Goal: Transaction & Acquisition: Purchase product/service

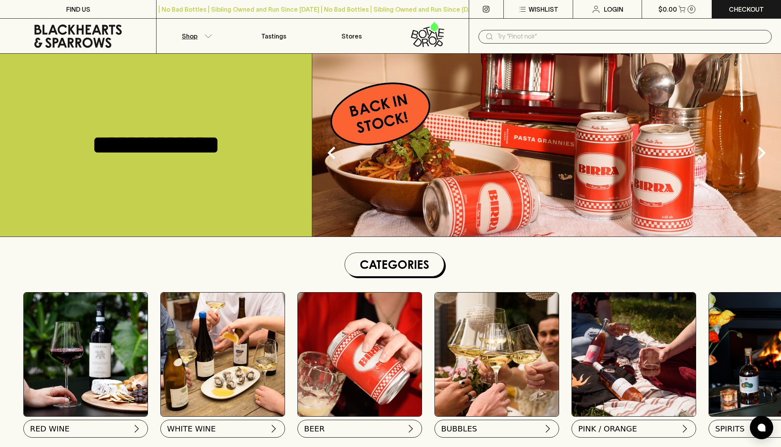
click at [194, 37] on p "Shop" at bounding box center [190, 36] width 16 height 9
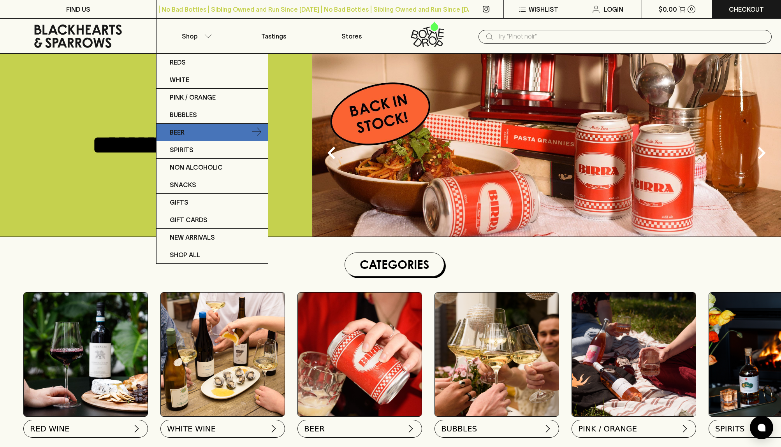
click at [184, 128] on p "Beer" at bounding box center [177, 132] width 15 height 9
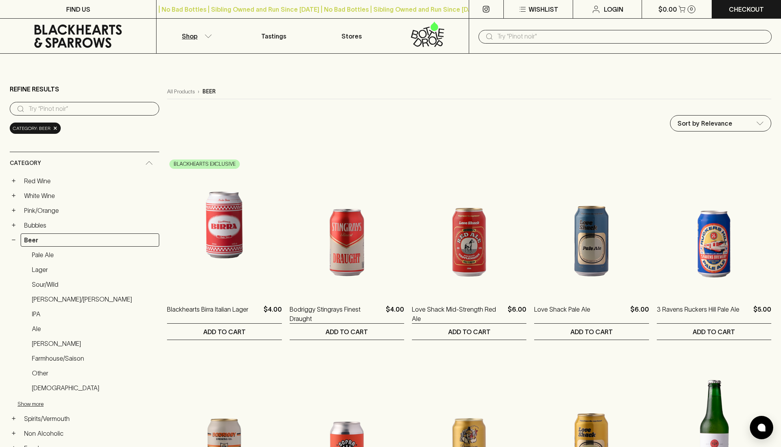
click at [503, 34] on input "text" at bounding box center [631, 36] width 268 height 12
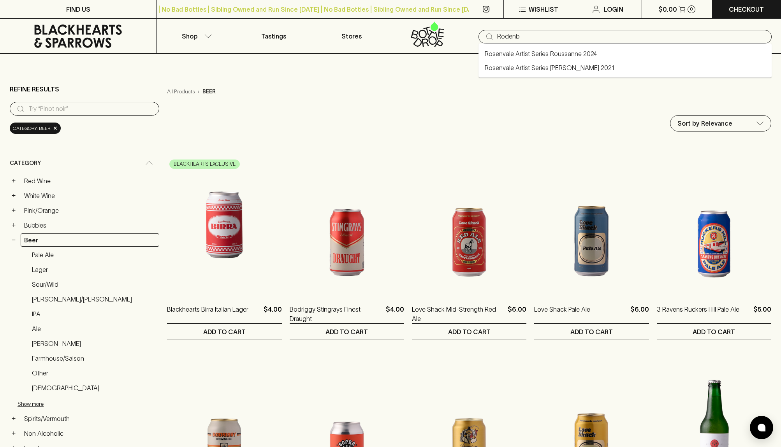
type input "Rodenba"
drag, startPoint x: 551, startPoint y: 37, endPoint x: 442, endPoint y: 33, distance: 109.1
click at [442, 33] on div "Shop Tastings Stores ​ Rodenba" at bounding box center [390, 36] width 781 height 35
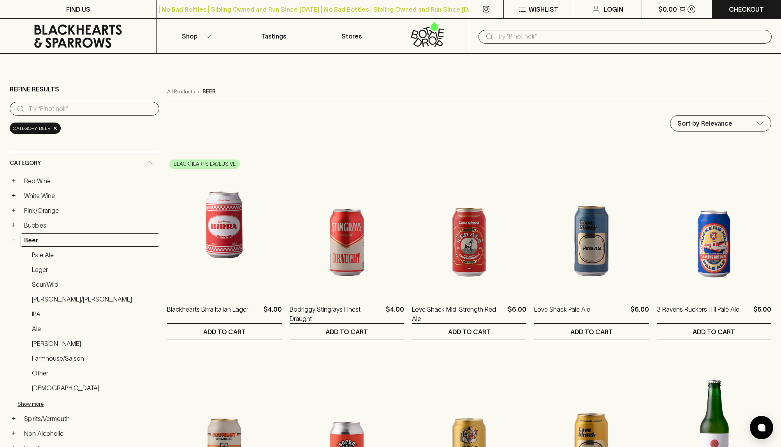
click at [595, 97] on div "All Products › beer" at bounding box center [469, 91] width 604 height 15
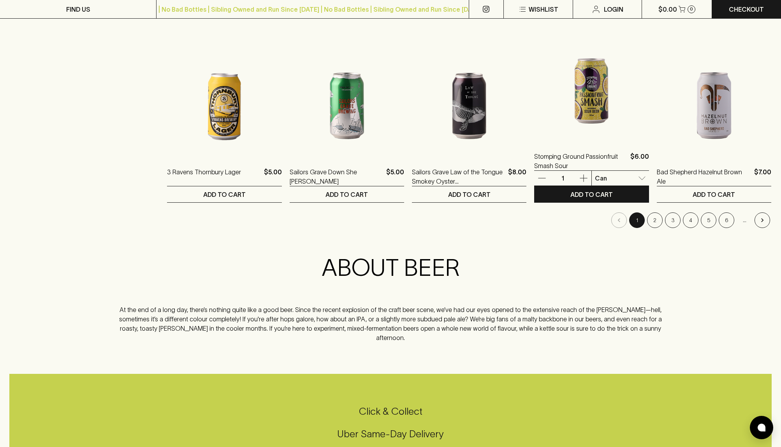
scroll to position [759, 0]
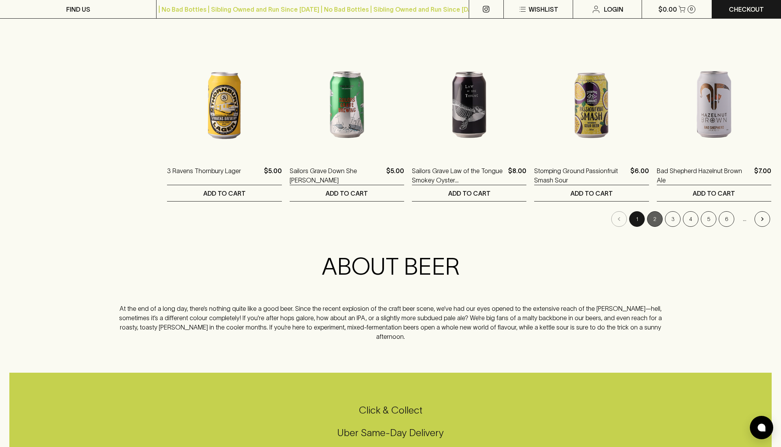
click at [655, 215] on button "2" at bounding box center [655, 219] width 16 height 16
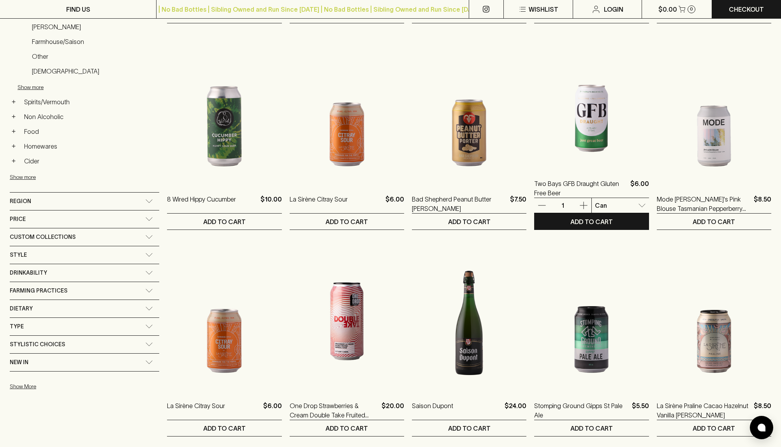
scroll to position [322, 0]
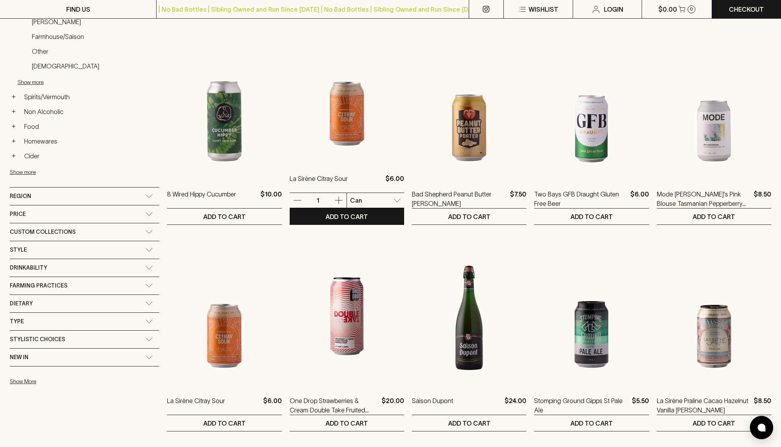
click at [330, 229] on p "Pack" at bounding box center [329, 229] width 15 height 9
type input "1"
click at [327, 214] on p "ADD TO CART" at bounding box center [347, 216] width 42 height 9
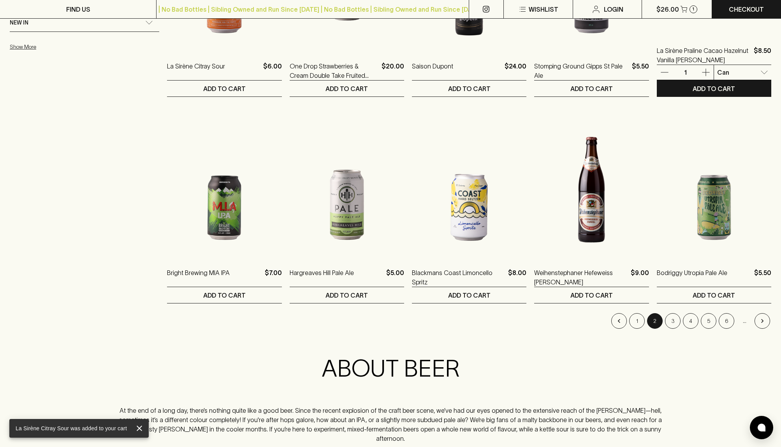
scroll to position [662, 0]
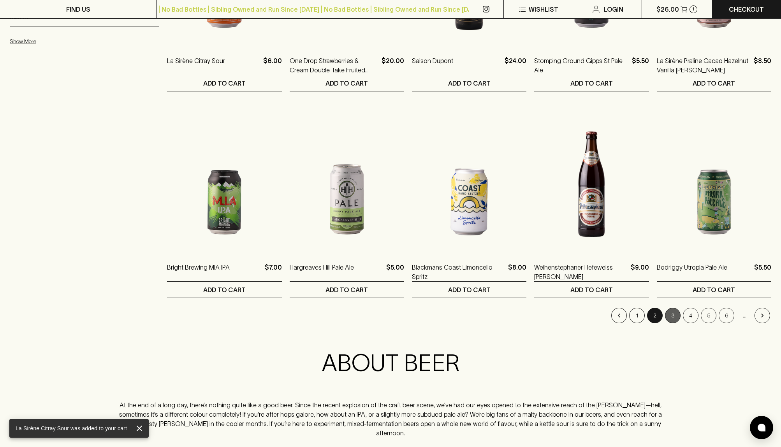
click at [673, 313] on button "3" at bounding box center [673, 316] width 16 height 16
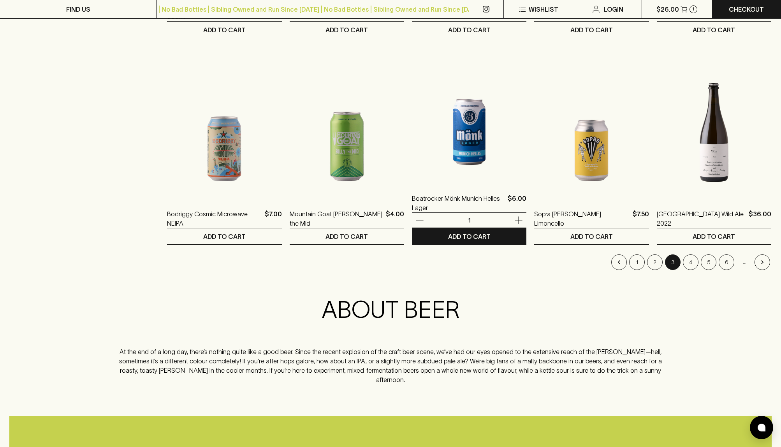
scroll to position [681, 0]
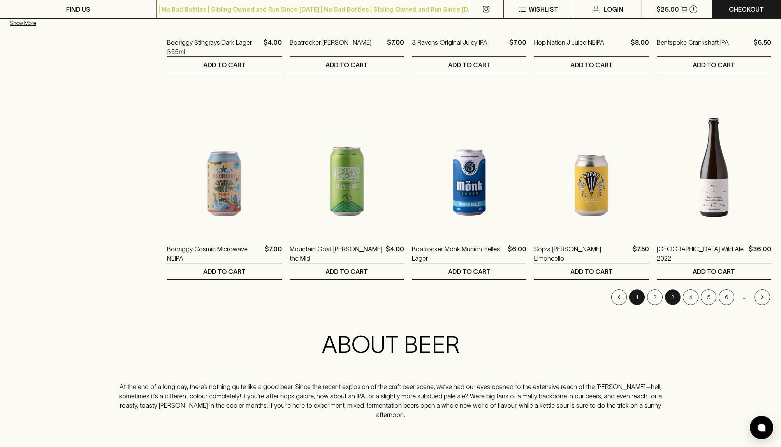
click at [640, 299] on button "1" at bounding box center [637, 298] width 16 height 16
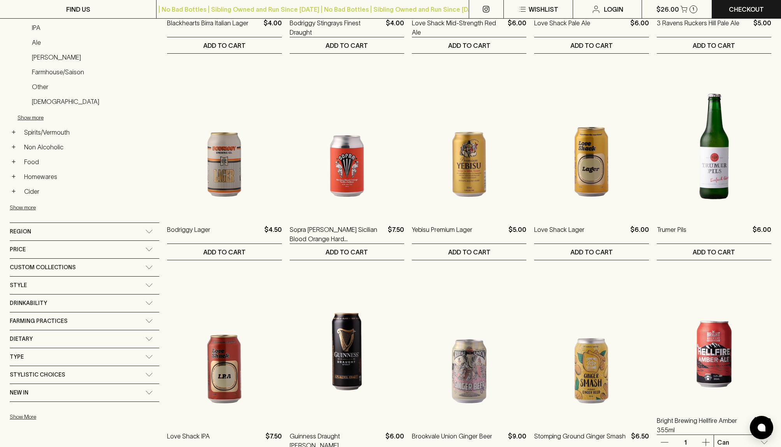
scroll to position [285, 0]
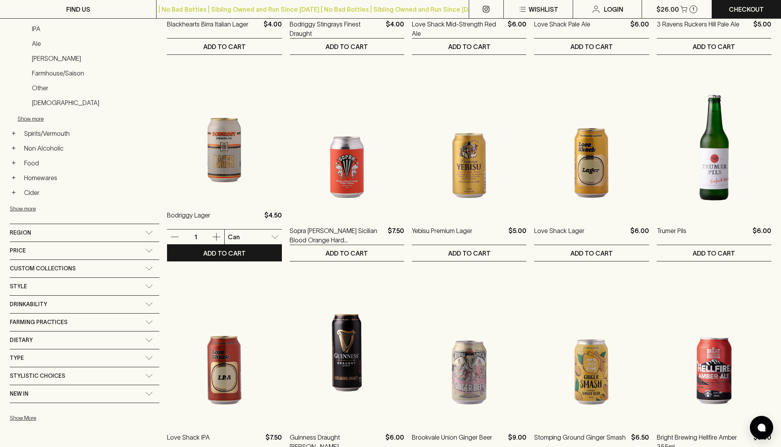
click at [135, 146] on div at bounding box center [390, 223] width 781 height 447
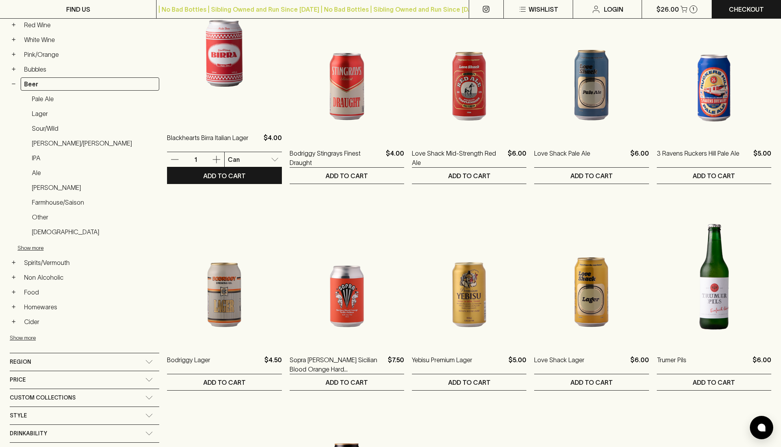
scroll to position [148, 0]
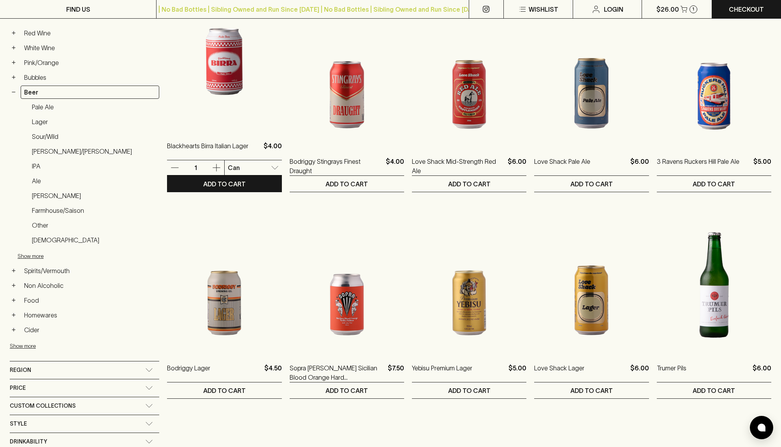
click at [349, 158] on div at bounding box center [390, 223] width 781 height 447
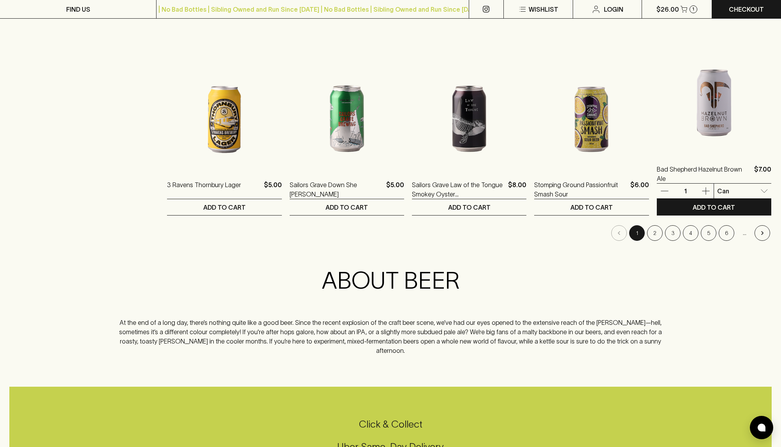
scroll to position [758, 0]
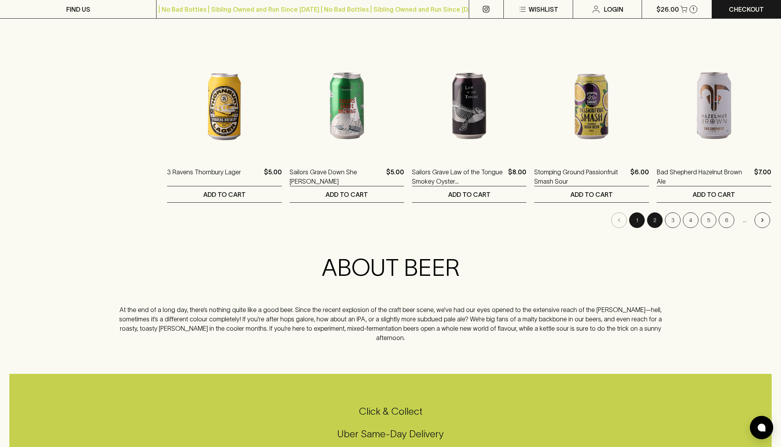
click at [658, 221] on button "2" at bounding box center [655, 221] width 16 height 16
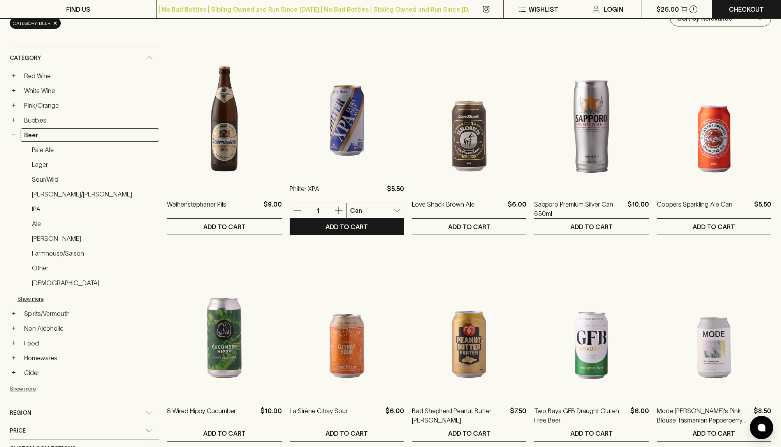
scroll to position [124, 0]
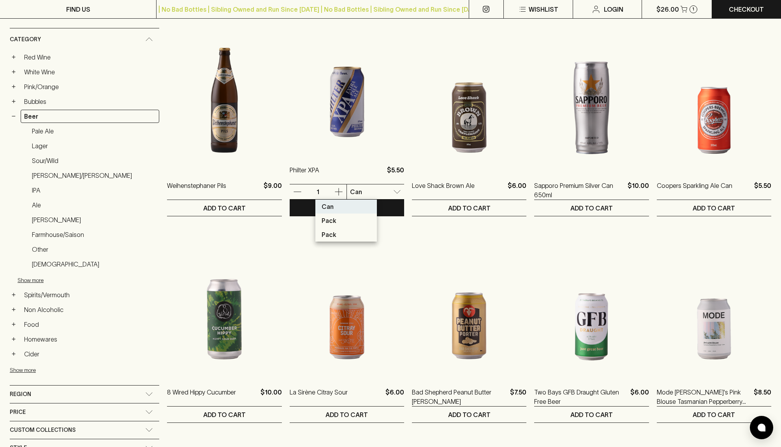
click at [373, 47] on div at bounding box center [390, 223] width 781 height 447
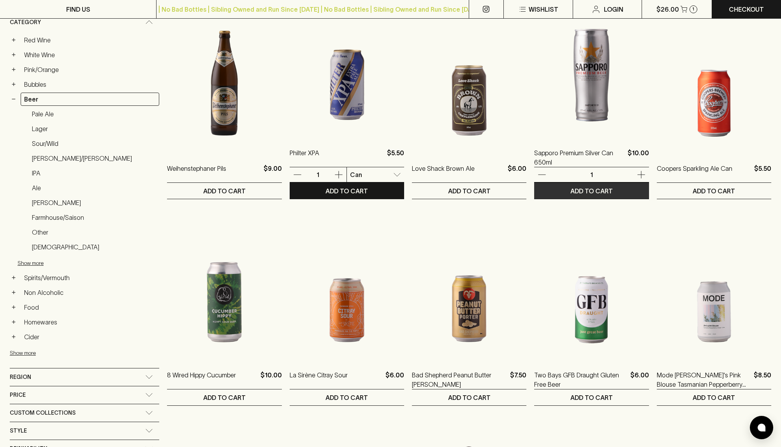
scroll to position [0, 0]
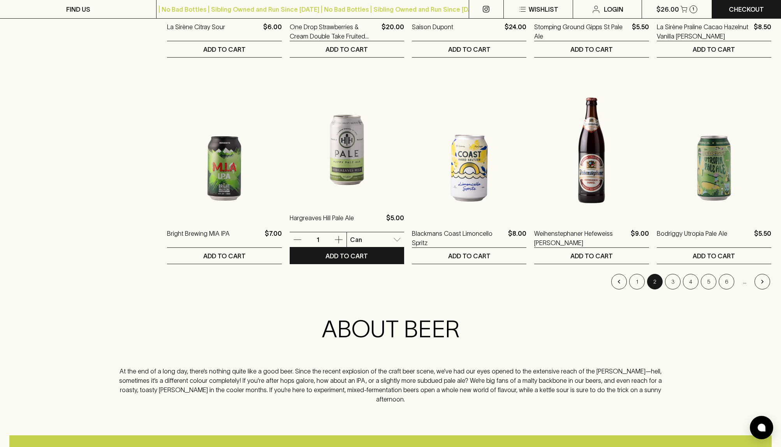
scroll to position [720, 0]
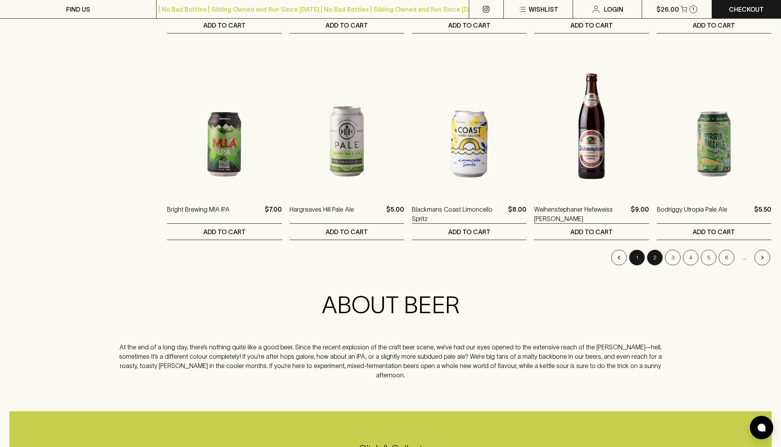
click at [636, 260] on button "1" at bounding box center [637, 258] width 16 height 16
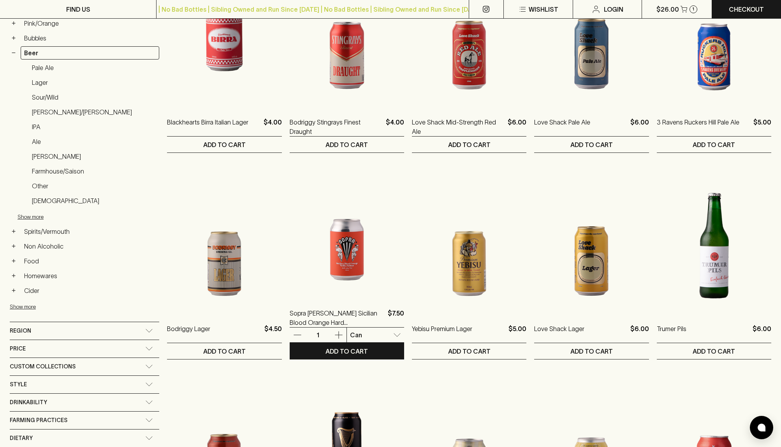
scroll to position [201, 0]
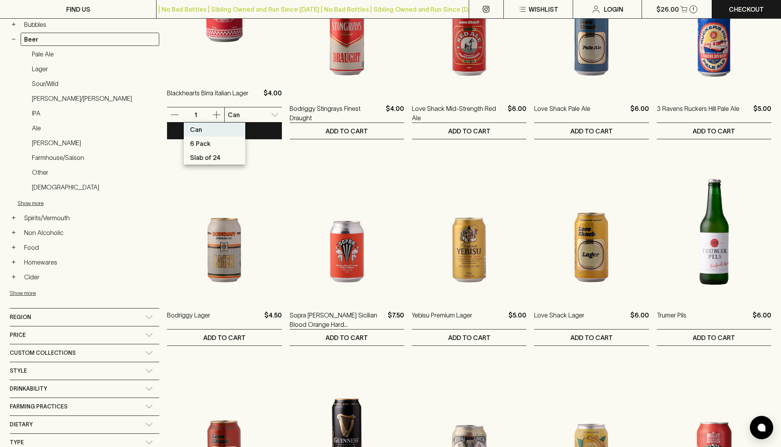
click at [209, 155] on p "Slab of 24" at bounding box center [205, 157] width 30 height 9
type input "2"
click at [207, 132] on button "ADD TO CART" at bounding box center [224, 131] width 114 height 16
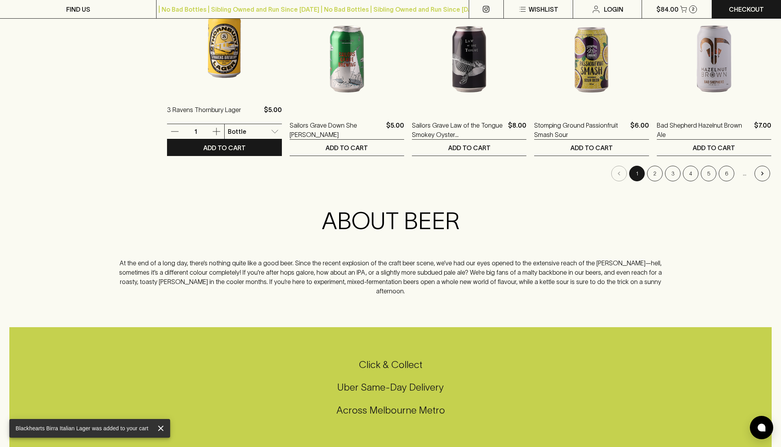
scroll to position [806, 0]
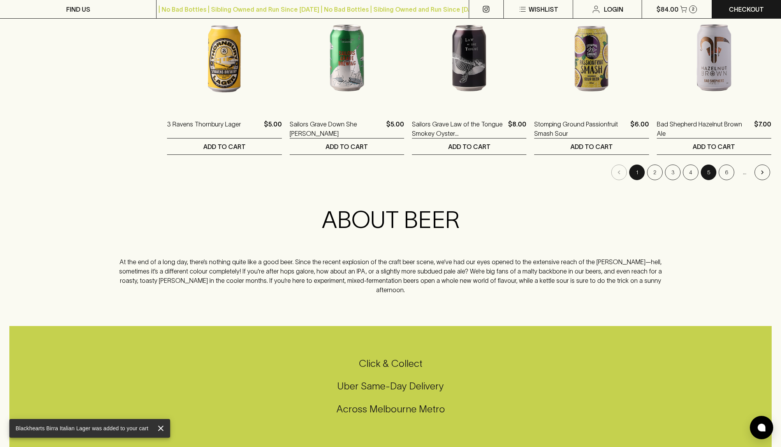
click at [709, 171] on button "5" at bounding box center [709, 173] width 16 height 16
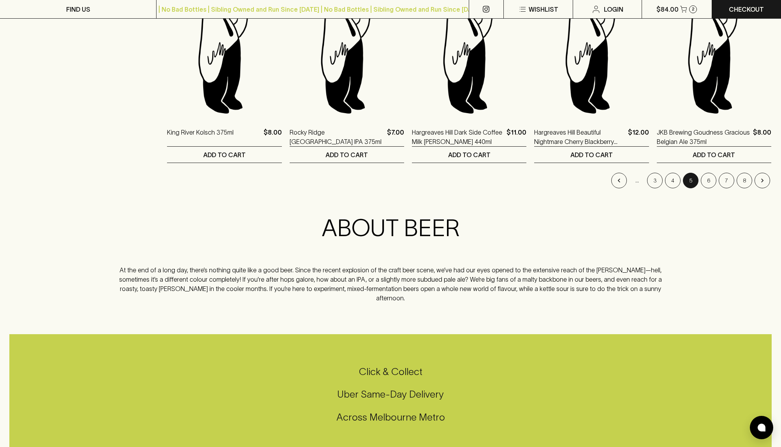
scroll to position [799, 0]
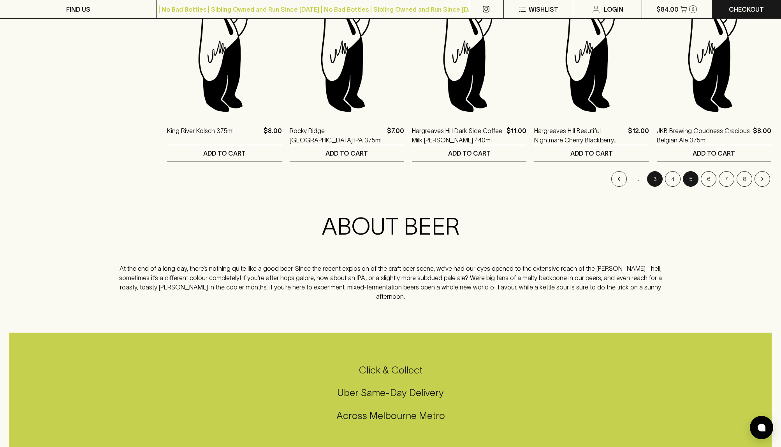
click at [656, 182] on button "3" at bounding box center [655, 179] width 16 height 16
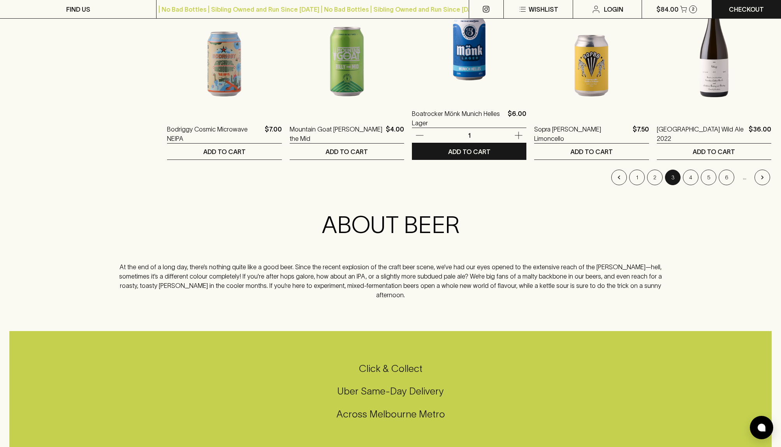
scroll to position [809, 0]
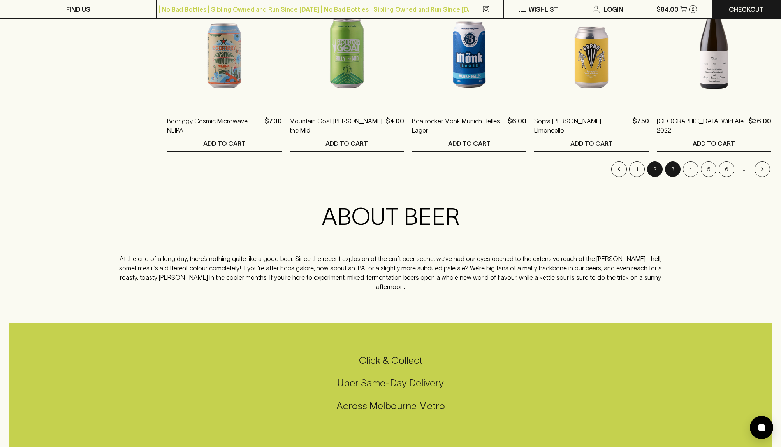
click at [659, 169] on button "2" at bounding box center [655, 170] width 16 height 16
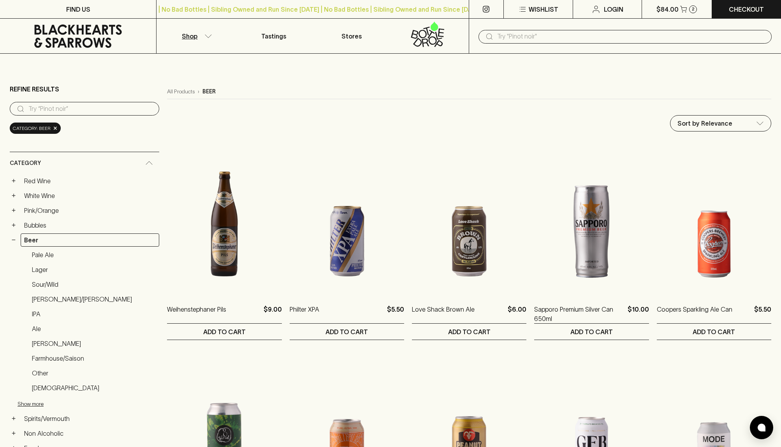
click at [206, 37] on icon "button" at bounding box center [208, 36] width 8 height 4
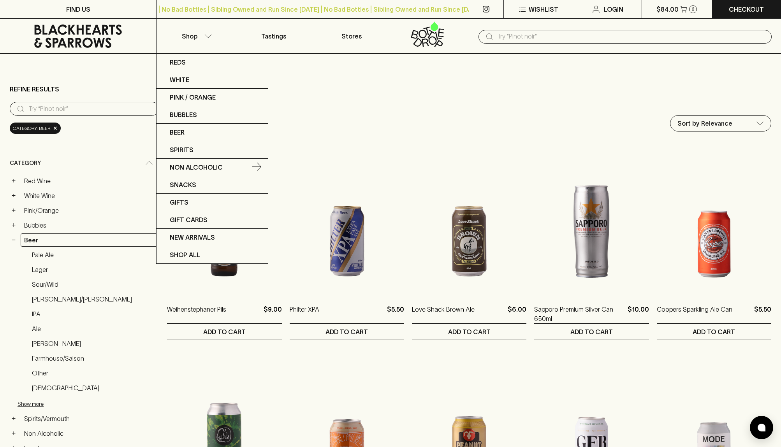
drag, startPoint x: 208, startPoint y: 165, endPoint x: 416, endPoint y: 143, distance: 209.6
click at [208, 165] on p "Non Alcoholic" at bounding box center [196, 167] width 53 height 9
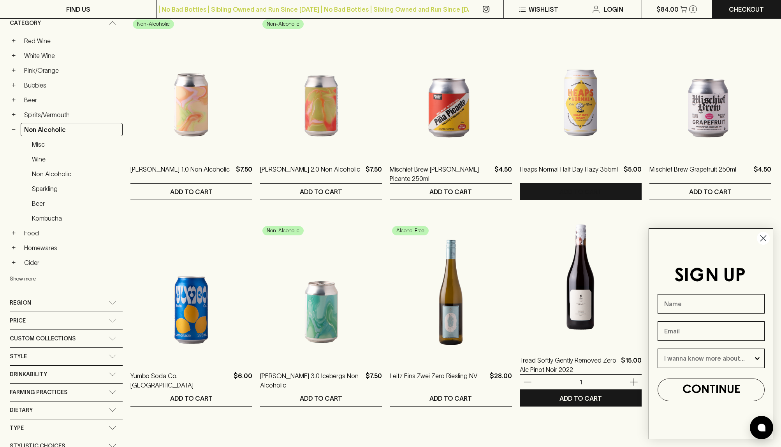
scroll to position [143, 0]
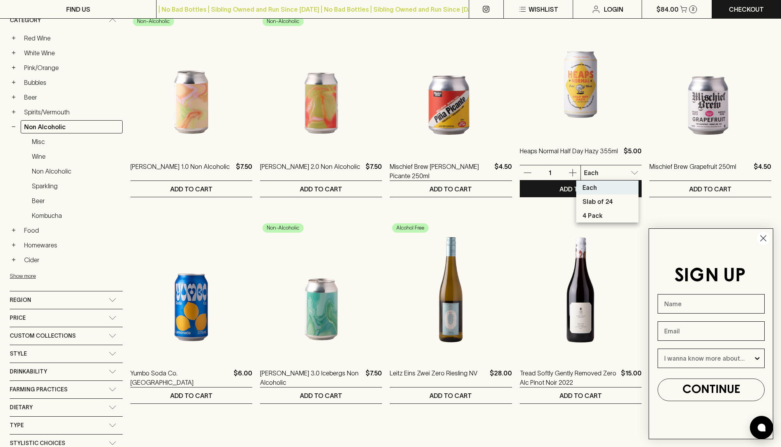
click at [599, 202] on p "Slab of 24" at bounding box center [598, 201] width 30 height 9
type input "1"
click at [764, 239] on circle "Close dialog" at bounding box center [763, 238] width 13 height 13
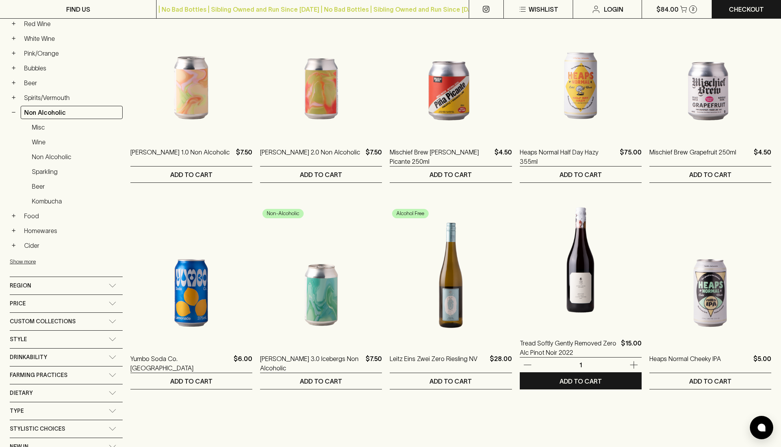
scroll to position [148, 0]
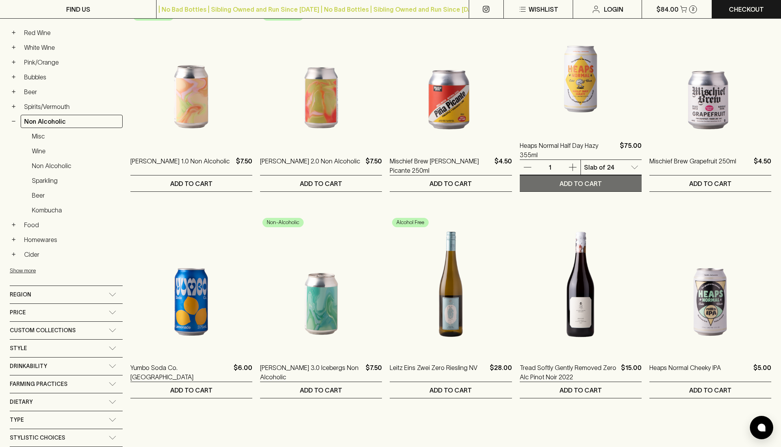
click at [588, 185] on p "ADD TO CART" at bounding box center [581, 183] width 42 height 9
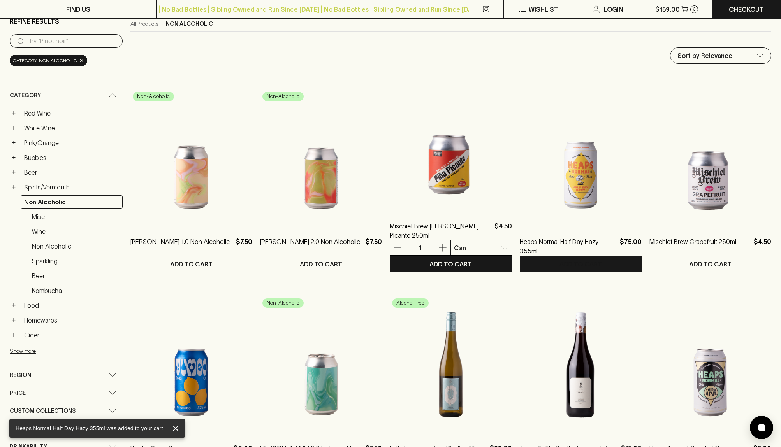
scroll to position [0, 0]
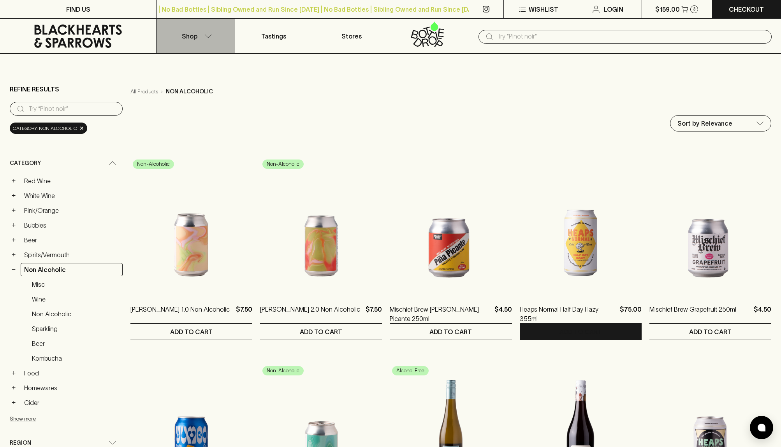
click at [199, 36] on button "Shop" at bounding box center [196, 36] width 78 height 35
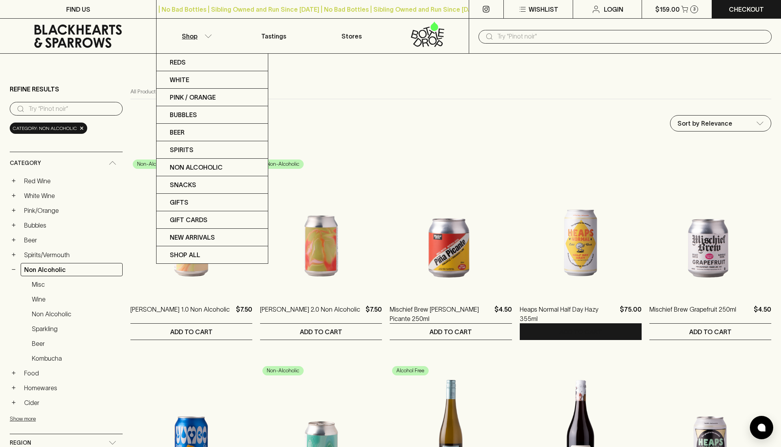
click at [498, 154] on div at bounding box center [390, 223] width 781 height 447
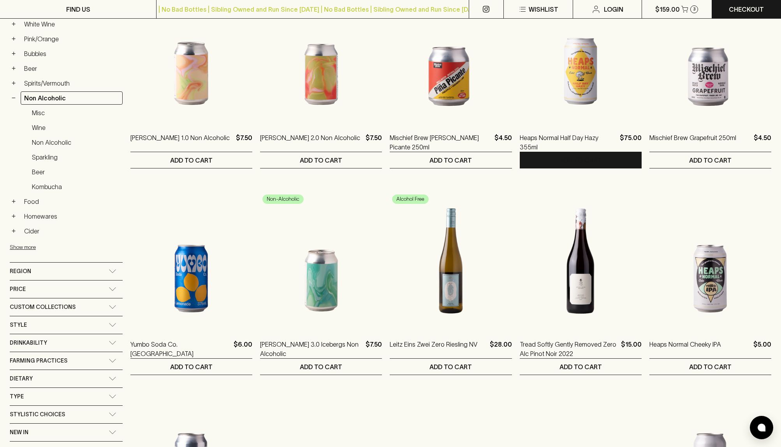
scroll to position [176, 0]
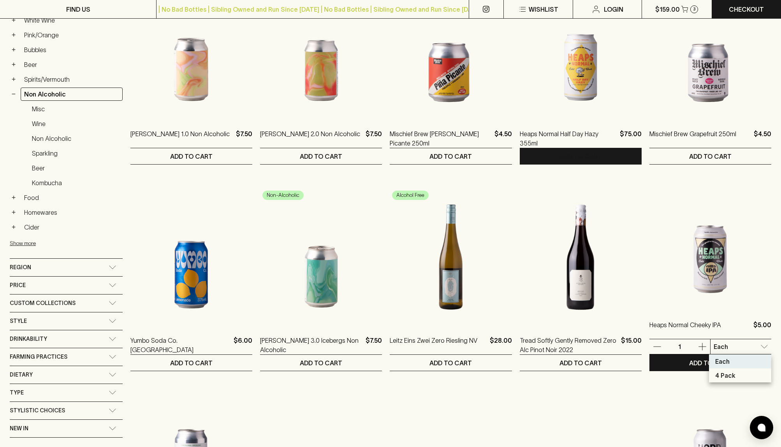
click at [728, 375] on p "4 Pack" at bounding box center [725, 375] width 20 height 9
type input "1"
click at [720, 363] on p "ADD TO CART" at bounding box center [710, 363] width 42 height 9
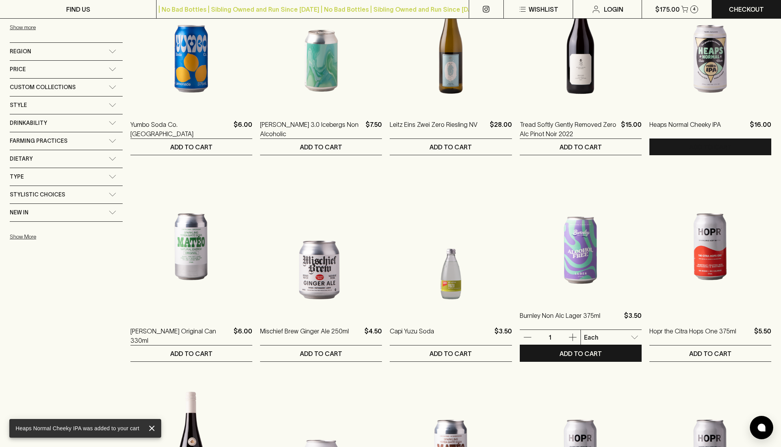
scroll to position [0, 0]
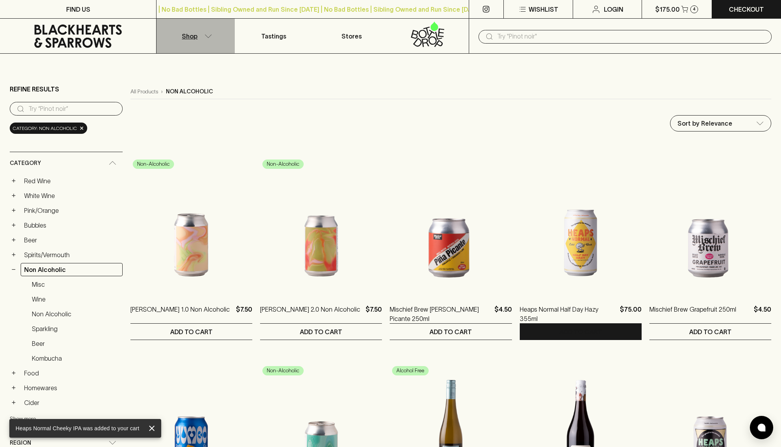
click at [213, 31] on button "Shop" at bounding box center [196, 36] width 78 height 35
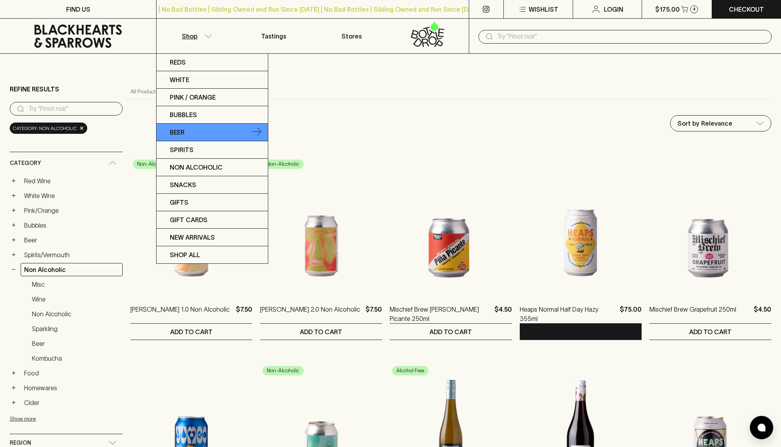
click at [204, 132] on link "Beer" at bounding box center [212, 133] width 111 height 18
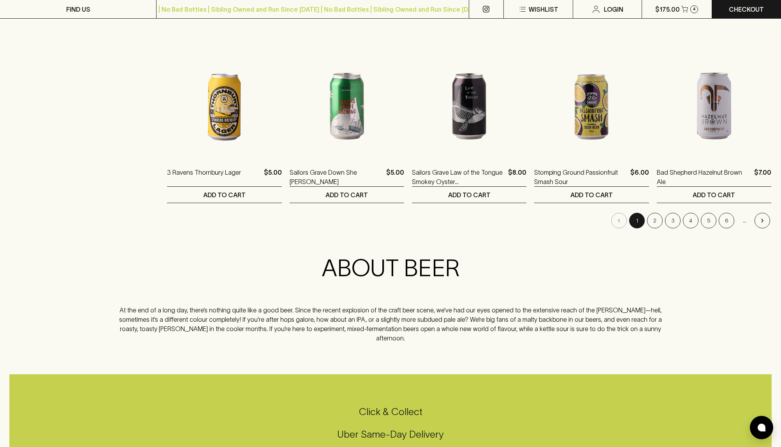
scroll to position [756, 0]
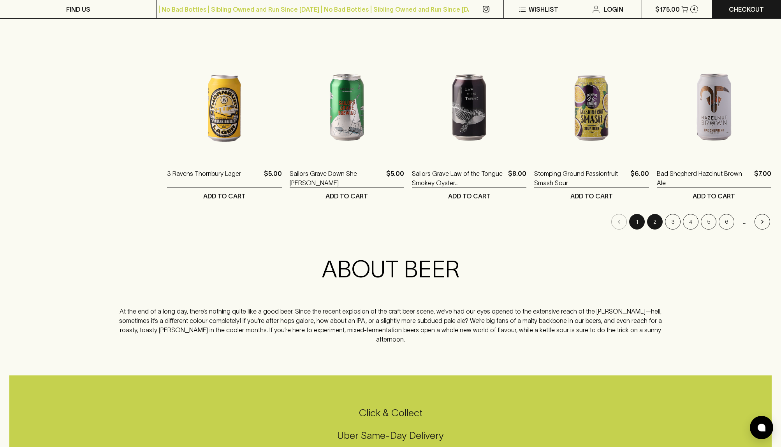
click at [661, 222] on button "2" at bounding box center [655, 222] width 16 height 16
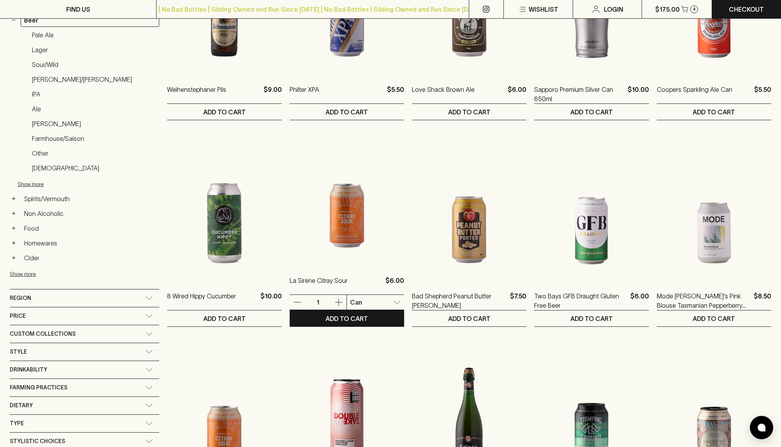
scroll to position [232, 0]
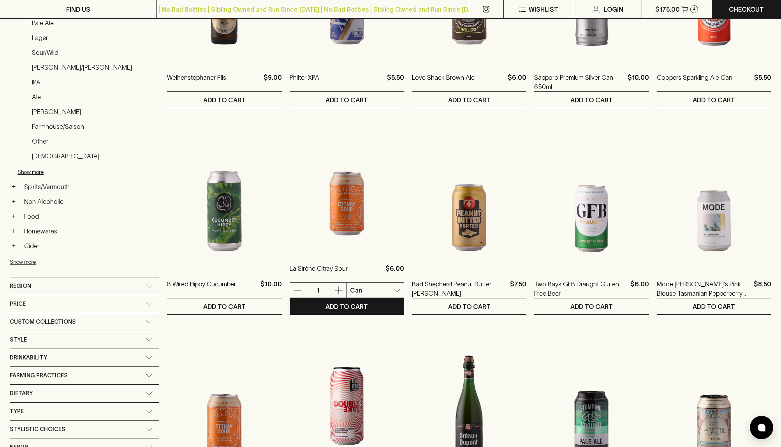
click at [345, 321] on li "Pack" at bounding box center [346, 319] width 62 height 14
click at [337, 292] on div at bounding box center [390, 223] width 781 height 447
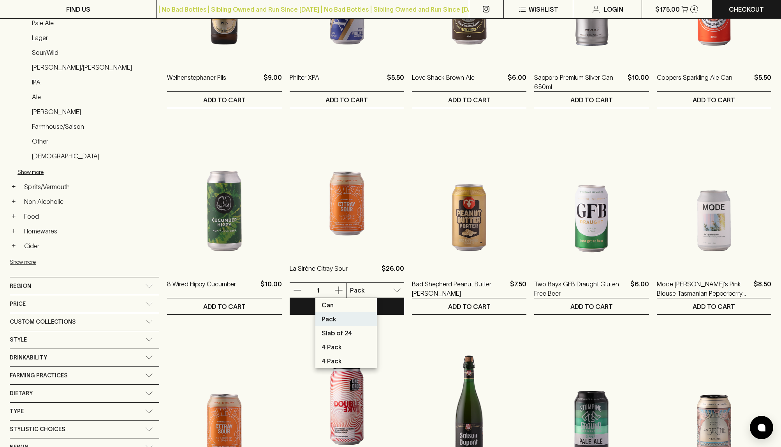
click at [343, 349] on li "4 Pack" at bounding box center [346, 347] width 62 height 14
click at [343, 322] on li "Pack" at bounding box center [346, 319] width 62 height 14
click at [335, 303] on button "ADD TO CART" at bounding box center [347, 307] width 114 height 16
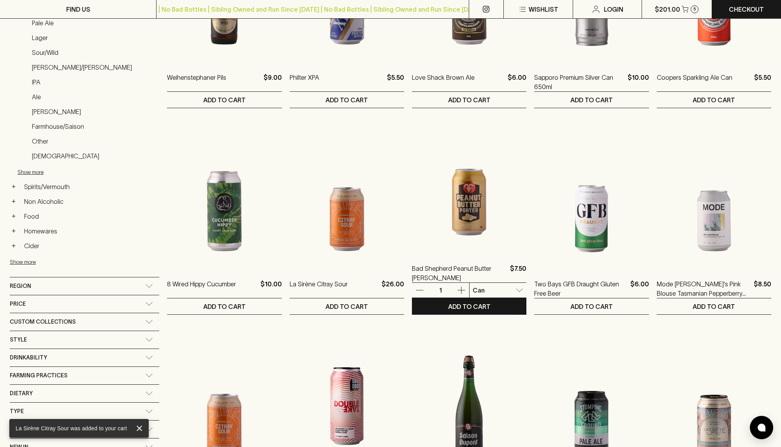
scroll to position [298, 0]
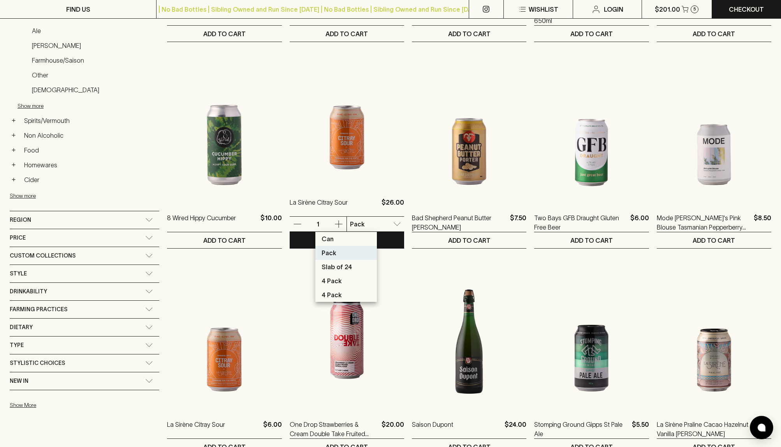
click at [346, 253] on li "Pack" at bounding box center [346, 253] width 62 height 14
click at [343, 269] on p "Slab of 24" at bounding box center [337, 266] width 30 height 9
type input "2"
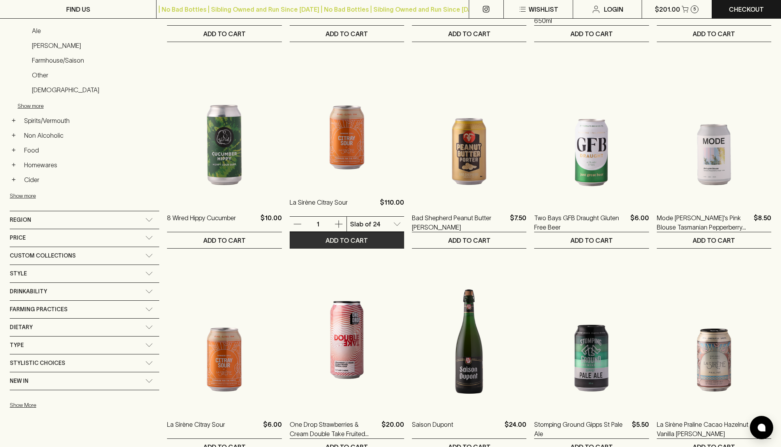
click at [333, 245] on button "ADD TO CART" at bounding box center [347, 240] width 114 height 16
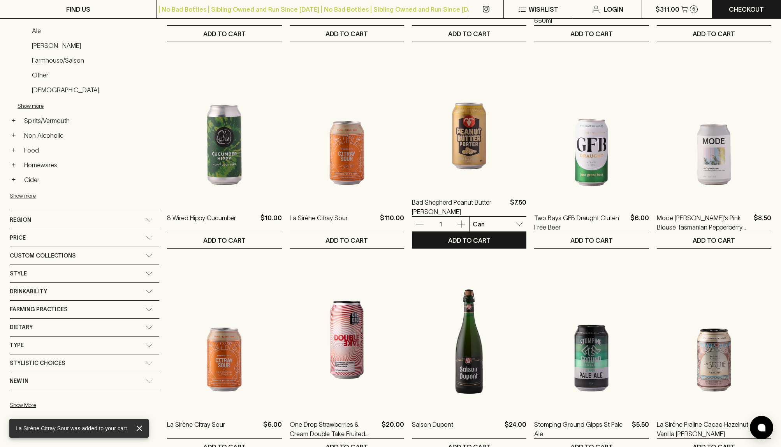
scroll to position [0, 0]
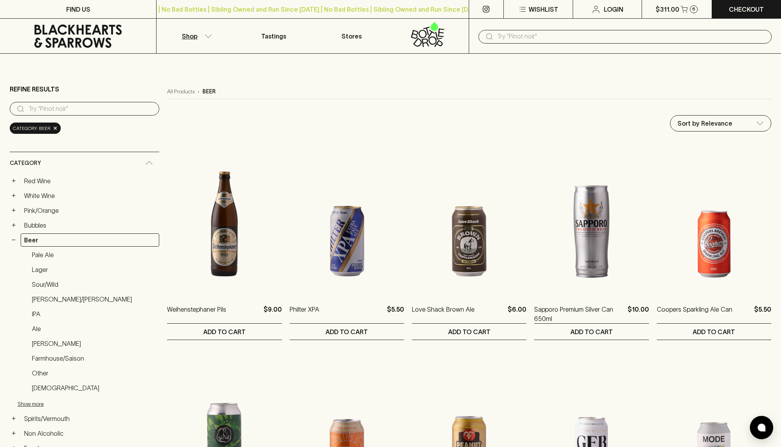
click at [199, 37] on button "Shop" at bounding box center [196, 36] width 78 height 35
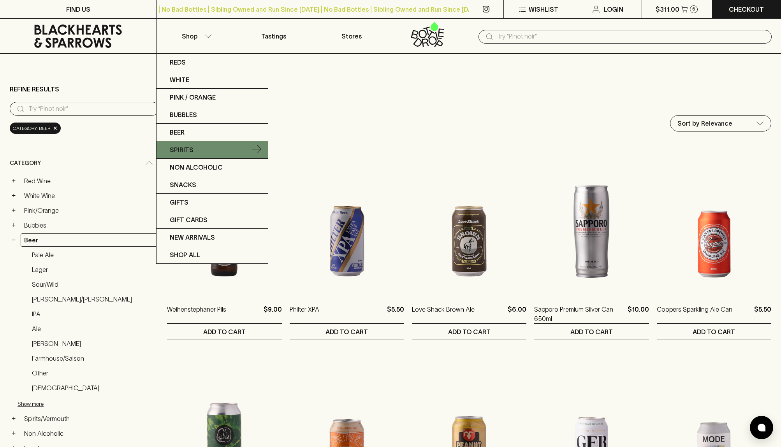
click at [199, 150] on link "Spirits" at bounding box center [212, 150] width 111 height 18
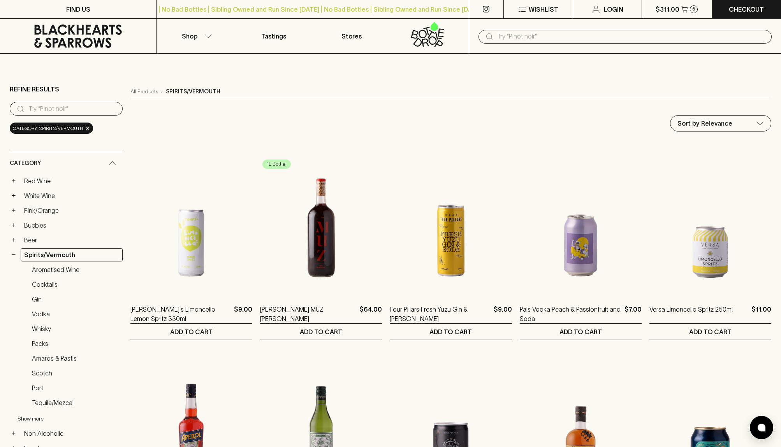
click at [560, 37] on input "text" at bounding box center [631, 36] width 268 height 12
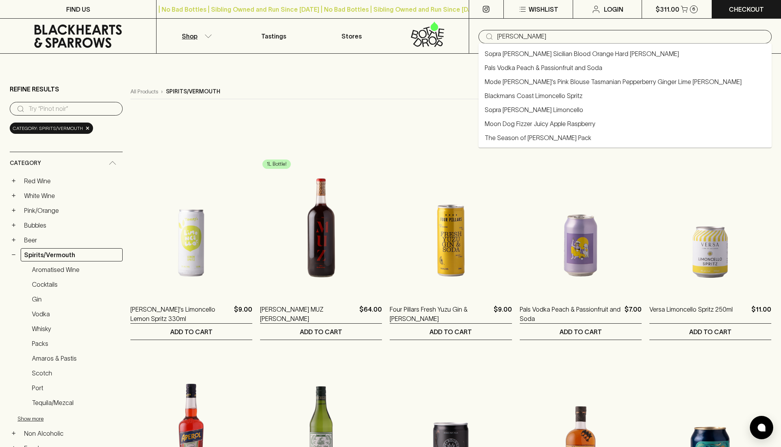
type input "[PERSON_NAME]"
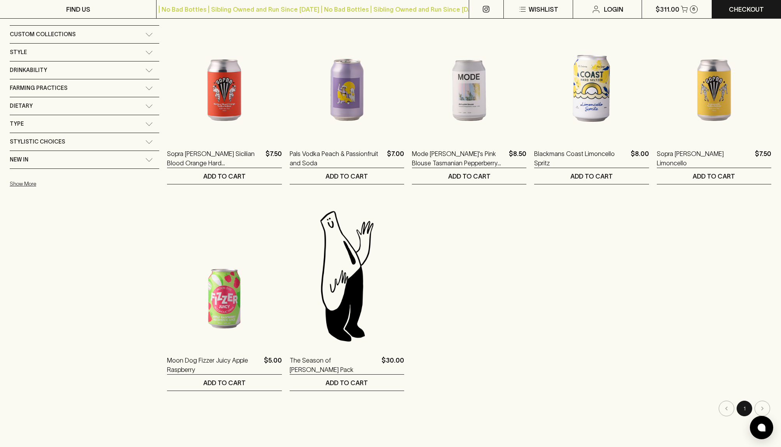
scroll to position [148, 0]
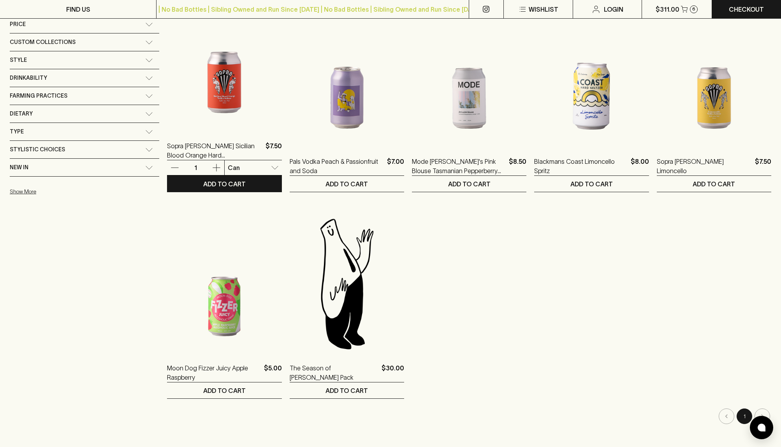
click at [208, 172] on body "FIND US | No Bad Bottles | Sibling Owned and Run Since [DATE] | No Bad Bottles …" at bounding box center [390, 392] width 781 height 1081
click at [211, 198] on li "Pack" at bounding box center [212, 197] width 62 height 14
type input "1"
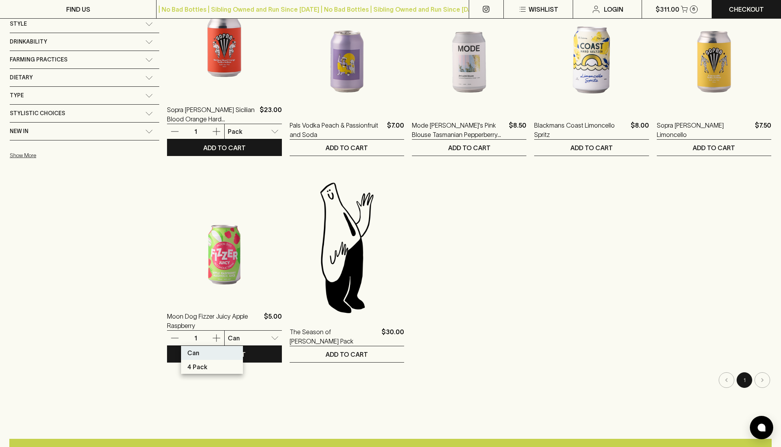
click at [213, 339] on body "FIND US | No Bad Bottles | Sibling Owned and Run Since [DATE] | No Bad Bottles …" at bounding box center [390, 356] width 781 height 1081
click at [214, 130] on div at bounding box center [390, 223] width 781 height 447
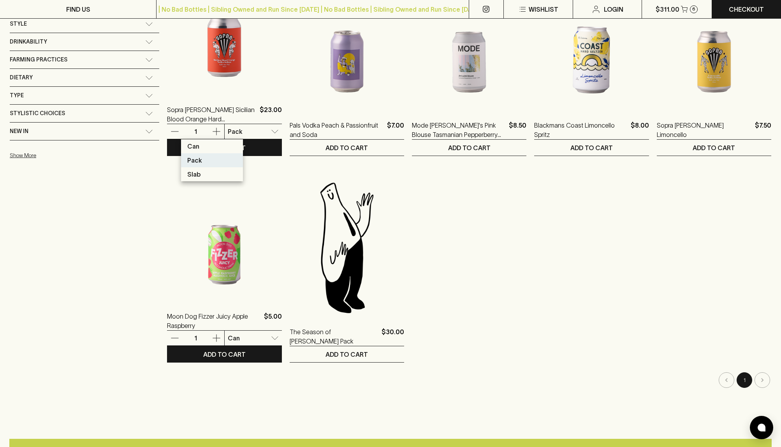
click at [230, 131] on body "FIND US | No Bad Bottles | Sibling Owned and Run Since [DATE] | No Bad Bottles …" at bounding box center [390, 356] width 781 height 1081
click at [231, 130] on div at bounding box center [390, 223] width 781 height 447
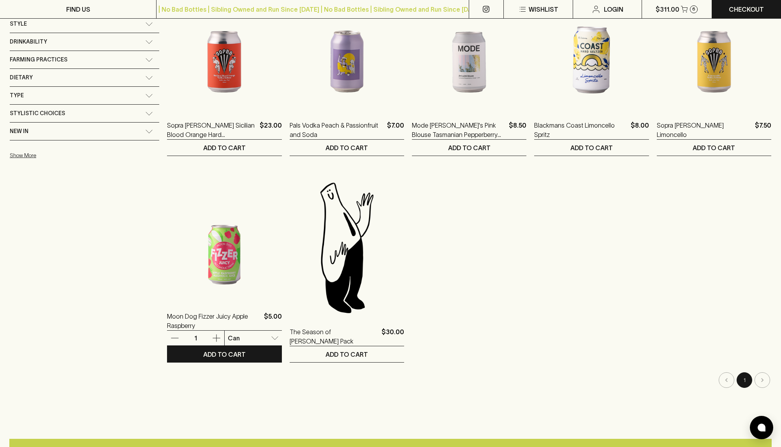
scroll to position [162, 0]
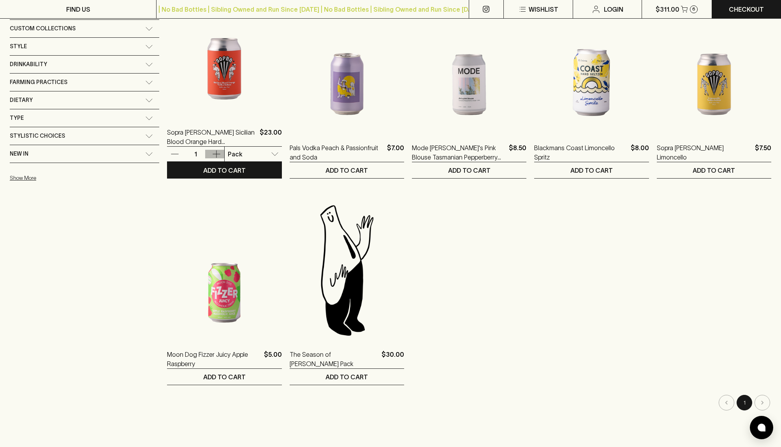
click at [212, 152] on icon "button" at bounding box center [216, 154] width 9 height 9
click at [203, 174] on p "ADD TO CART" at bounding box center [224, 170] width 42 height 9
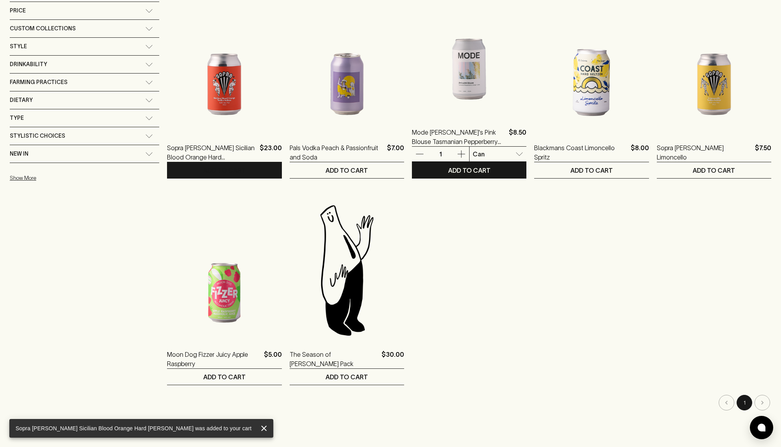
scroll to position [0, 0]
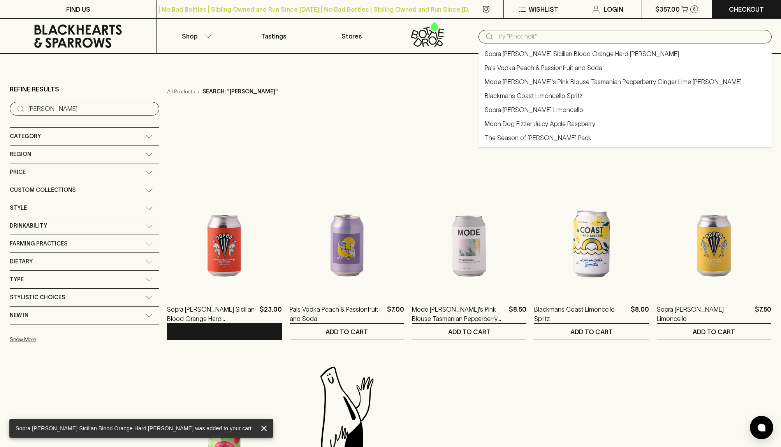
click at [516, 36] on input "text" at bounding box center [631, 36] width 268 height 12
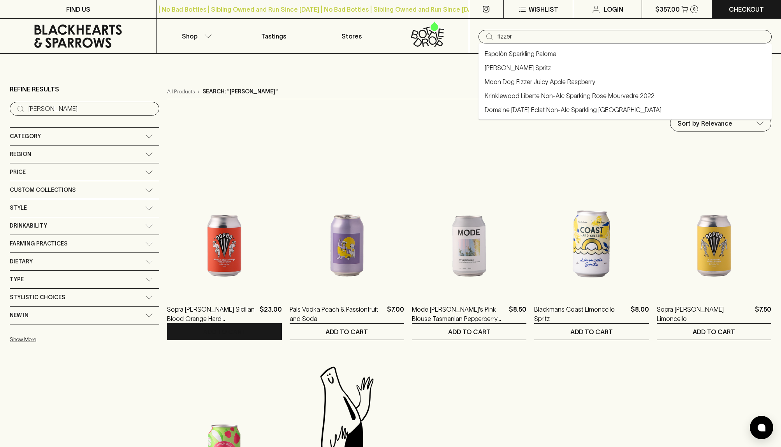
type input "fizzer"
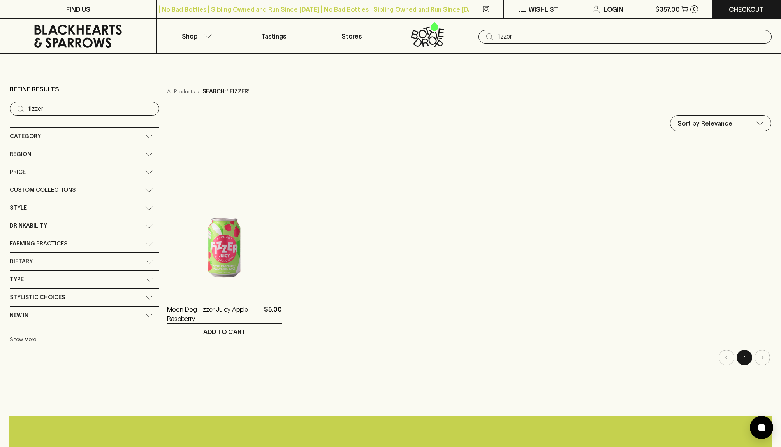
click at [439, 30] on div "Shop Tastings Stores ​ fizzer" at bounding box center [390, 36] width 781 height 35
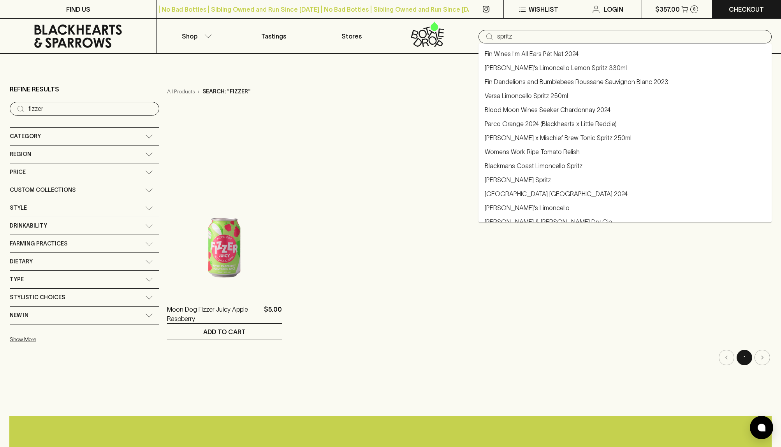
type input "spritz"
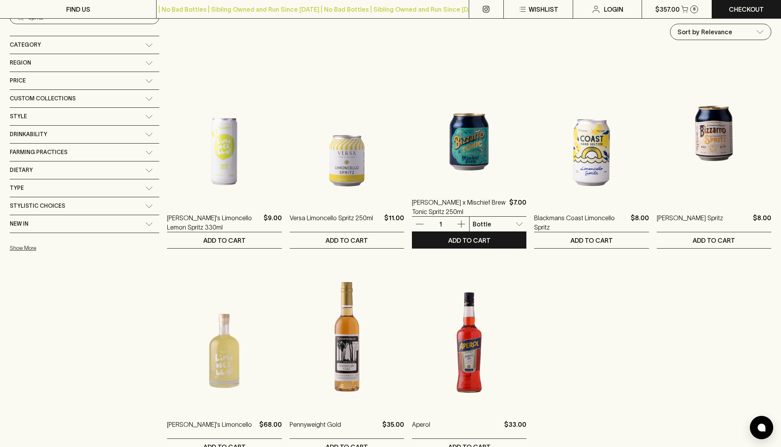
scroll to position [92, 0]
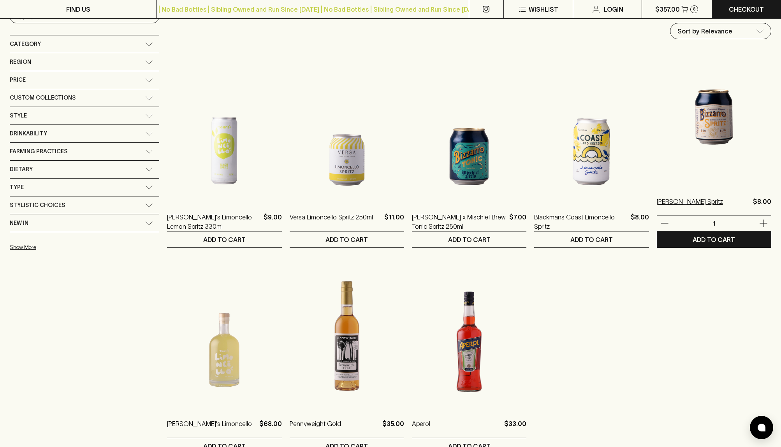
click at [671, 204] on p "[PERSON_NAME] Spritz" at bounding box center [690, 206] width 66 height 19
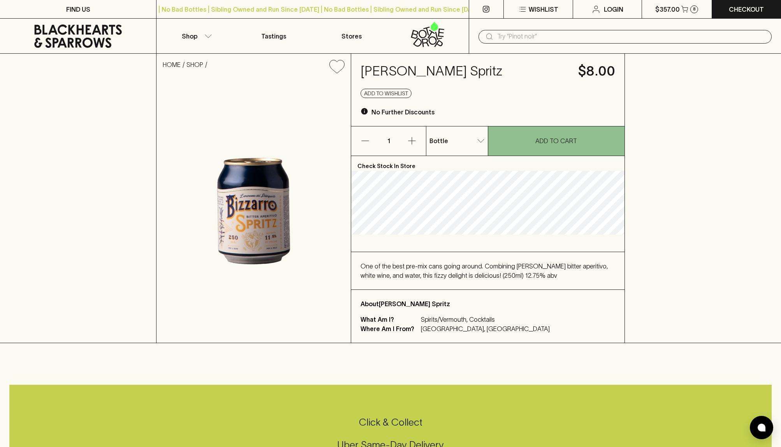
scroll to position [0, 0]
drag, startPoint x: 535, startPoint y: 266, endPoint x: 591, endPoint y: 269, distance: 56.2
click at [602, 267] on span "One of the best pre-mix cans going around. Combining [PERSON_NAME] bitter aperi…" at bounding box center [484, 270] width 247 height 16
click at [565, 279] on div "One of the best pre-mix cans going around. Combining [PERSON_NAME] bitter aperi…" at bounding box center [488, 270] width 255 height 19
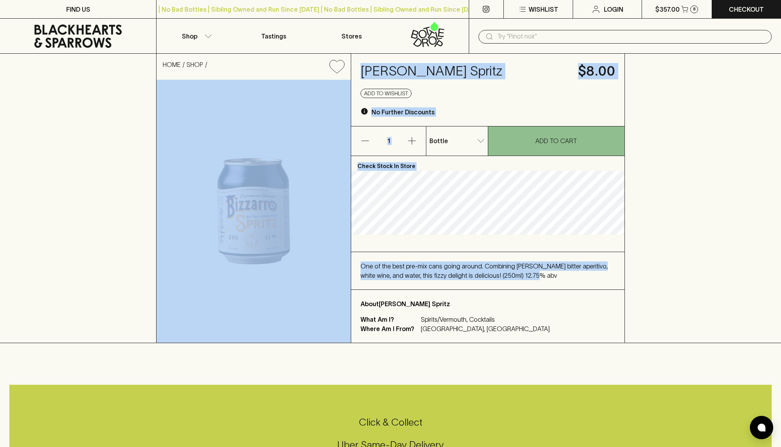
drag, startPoint x: 536, startPoint y: 279, endPoint x: 407, endPoint y: 276, distance: 129.3
click at [347, 277] on div "HOME SHOP [PERSON_NAME] Spritz $8.00 Add to wishlist No Further Discounts 1 Bot…" at bounding box center [390, 198] width 469 height 289
click at [523, 277] on div "One of the best pre-mix cans going around. Combining [PERSON_NAME] bitter aperi…" at bounding box center [488, 271] width 255 height 19
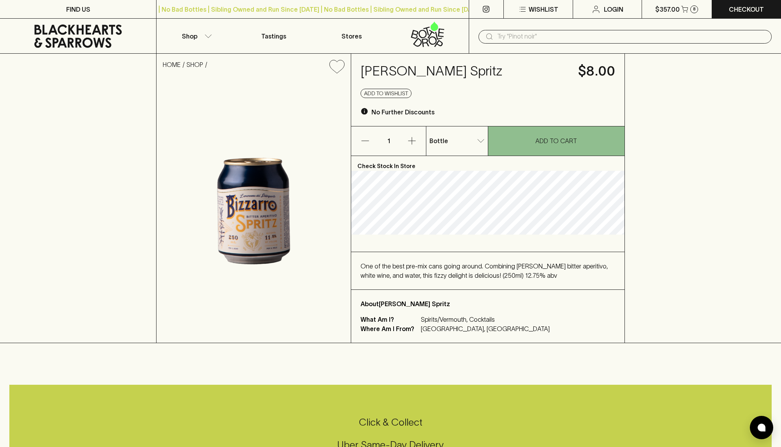
click at [435, 269] on span "One of the best pre-mix cans going around. Combining [PERSON_NAME] bitter aperi…" at bounding box center [484, 271] width 247 height 16
click at [683, 11] on icon "button" at bounding box center [684, 8] width 7 height 5
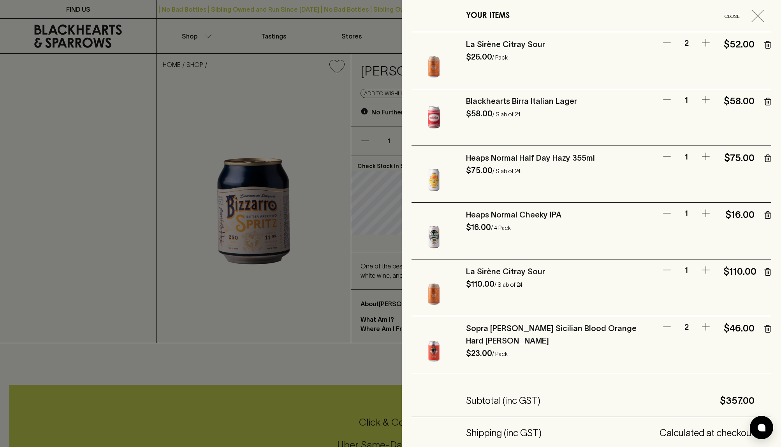
scroll to position [1, 0]
click at [768, 44] on icon "button" at bounding box center [767, 44] width 7 height 8
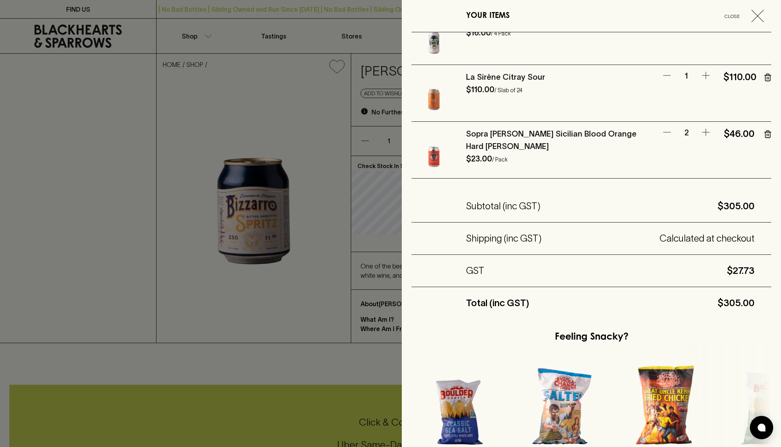
scroll to position [252, 0]
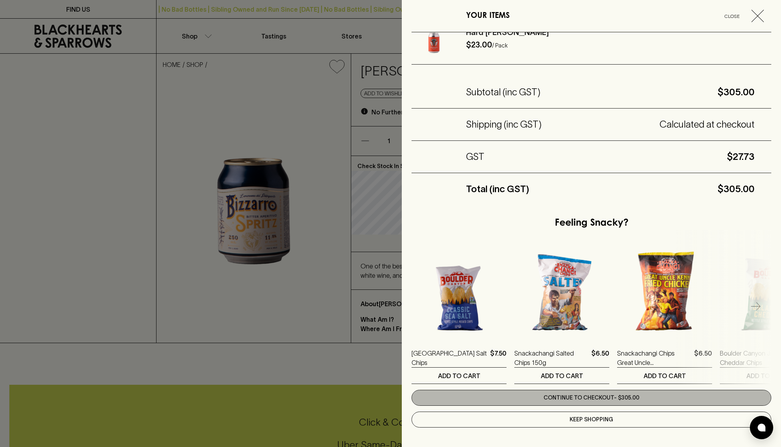
click at [583, 397] on link "Continue to checkout - $305.00" at bounding box center [592, 398] width 360 height 16
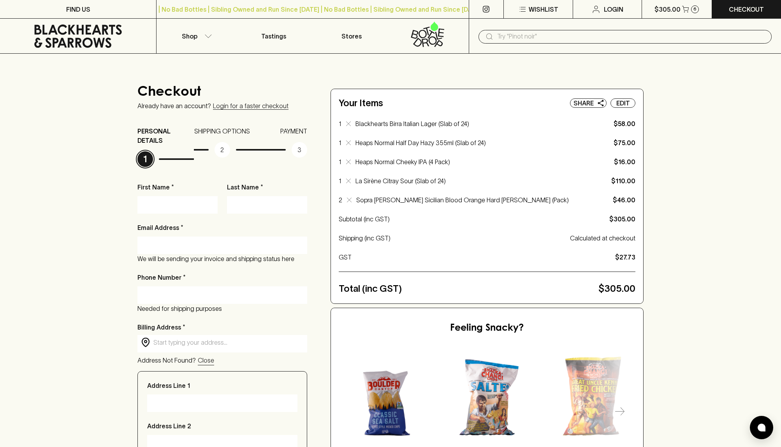
click at [175, 208] on input "First Name *" at bounding box center [177, 205] width 69 height 12
type input "[PERSON_NAME]"
type input "[PERSON_NAME][EMAIL_ADDRESS][DOMAIN_NAME]"
type input "0452613287"
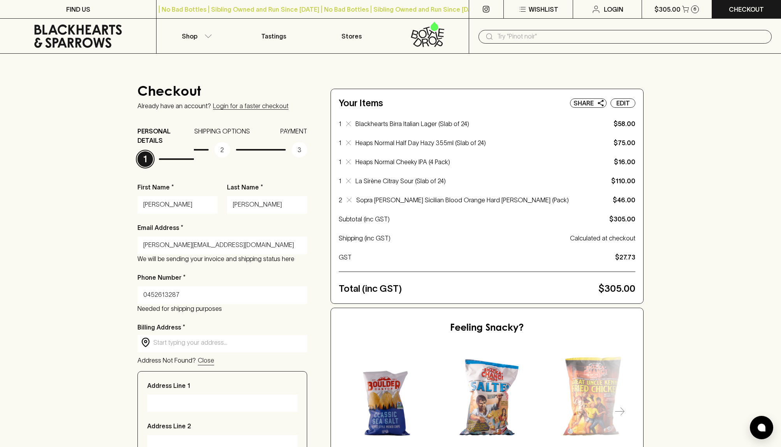
click at [83, 326] on div "Checkout Already have an account? Login for a faster checkout PERSONAL DETAILS …" at bounding box center [390, 371] width 781 height 635
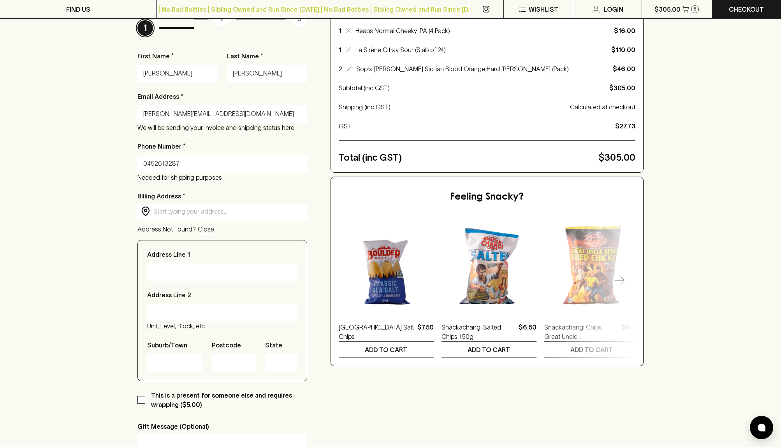
scroll to position [130, 0]
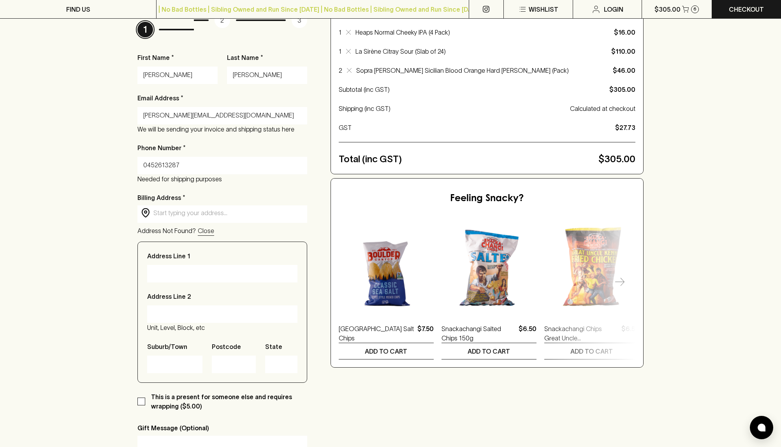
click at [180, 211] on input "text" at bounding box center [228, 213] width 150 height 9
type input "[STREET_ADDRESS][PERSON_NAME]"
type input "[GEOGRAPHIC_DATA]"
type input "3121"
type input "VIC"
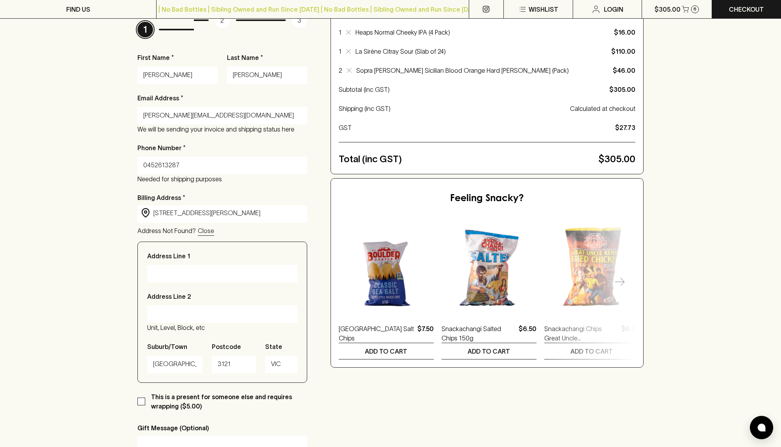
drag, startPoint x: 56, startPoint y: 257, endPoint x: 55, endPoint y: 273, distance: 15.2
click at [56, 257] on div "Checkout Already have an account? Login for a faster checkout PERSONAL DETAILS …" at bounding box center [390, 241] width 781 height 635
drag, startPoint x: 55, startPoint y: 281, endPoint x: 169, endPoint y: 278, distance: 114.5
click at [56, 281] on div "Checkout Already have an account? Login for a faster checkout PERSONAL DETAILS …" at bounding box center [390, 241] width 781 height 635
click at [173, 278] on input "Address Line 1" at bounding box center [222, 274] width 139 height 12
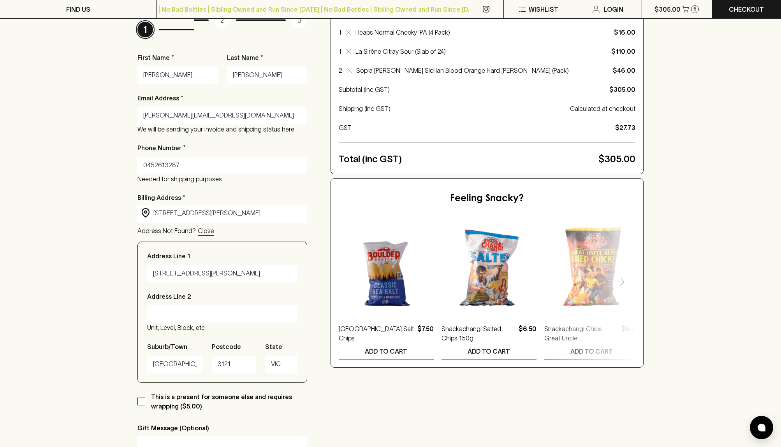
type input "[STREET_ADDRESS][PERSON_NAME]"
type input "Unit 1"
click at [106, 322] on div "Checkout Already have an account? Login for a faster checkout PERSONAL DETAILS …" at bounding box center [390, 241] width 781 height 635
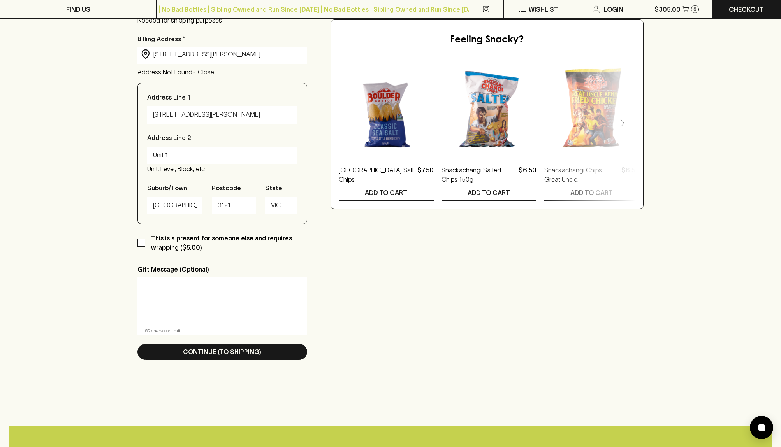
scroll to position [291, 0]
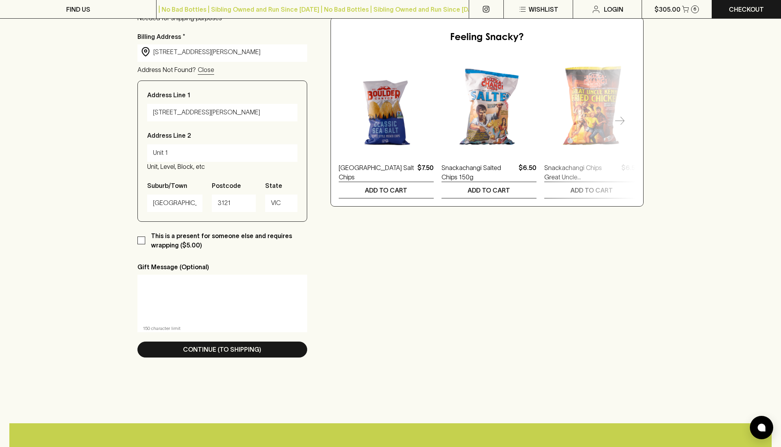
drag, startPoint x: 90, startPoint y: 319, endPoint x: 171, endPoint y: 364, distance: 93.3
click at [90, 319] on div "Checkout Already have an account? Login for a faster checkout PERSONAL DETAILS …" at bounding box center [390, 80] width 781 height 635
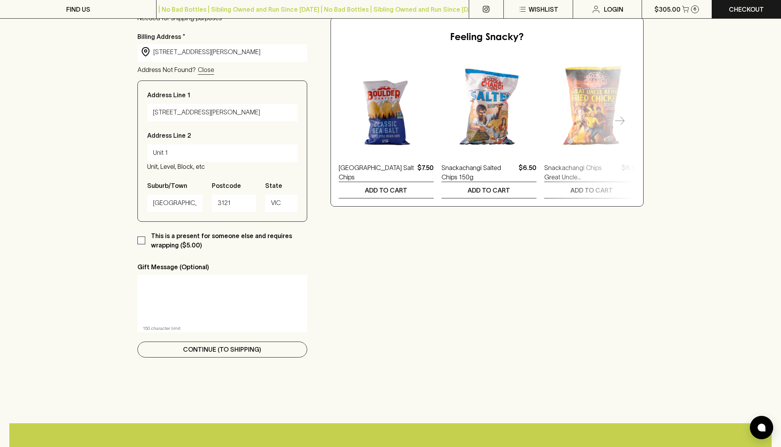
click at [207, 354] on p "Continue (To Shipping)" at bounding box center [222, 349] width 78 height 9
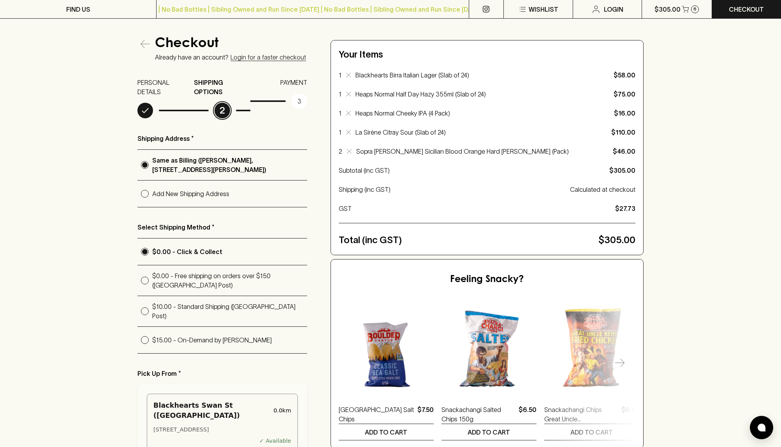
scroll to position [71, 0]
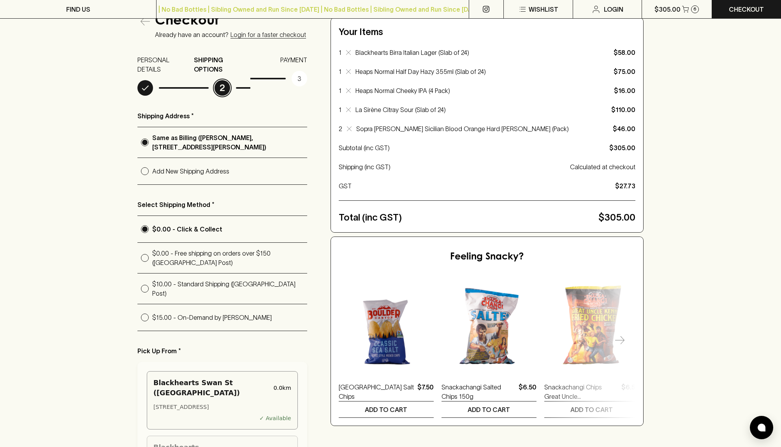
click at [146, 258] on input "$0.00 - Free shipping on orders over $150 ([GEOGRAPHIC_DATA] Post)" at bounding box center [144, 258] width 15 height 15
radio input "true"
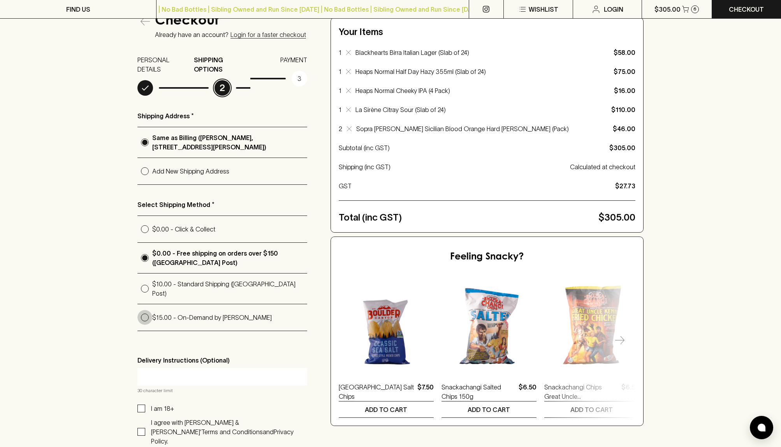
click at [150, 313] on input "$15.00 - On-Demand by [PERSON_NAME]" at bounding box center [144, 317] width 15 height 15
radio input "true"
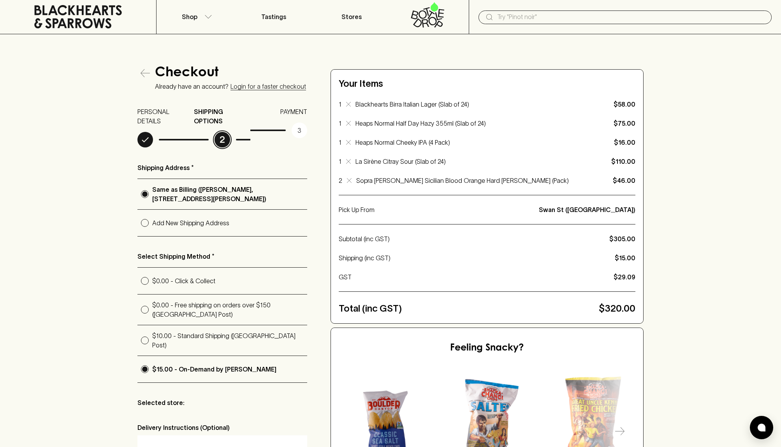
scroll to position [21, 0]
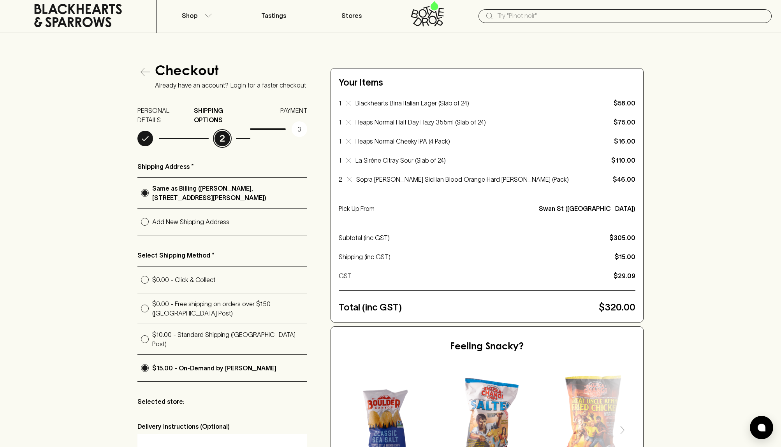
click at [90, 306] on div "Checkout Already have an account? Login for a faster checkout PERSONAL DETAILS …" at bounding box center [390, 340] width 781 height 615
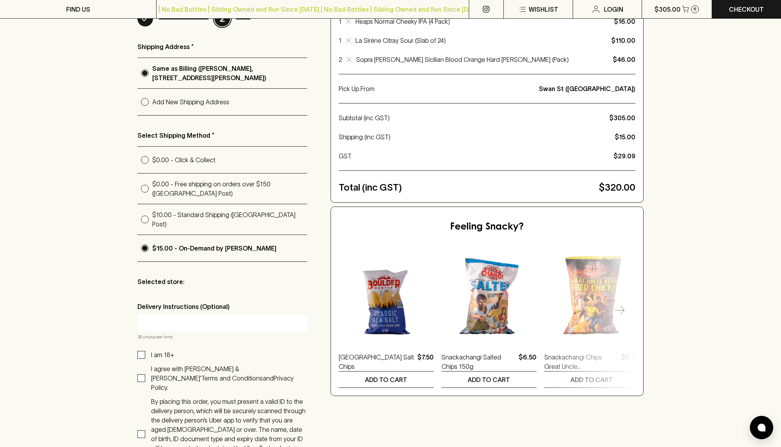
scroll to position [287, 0]
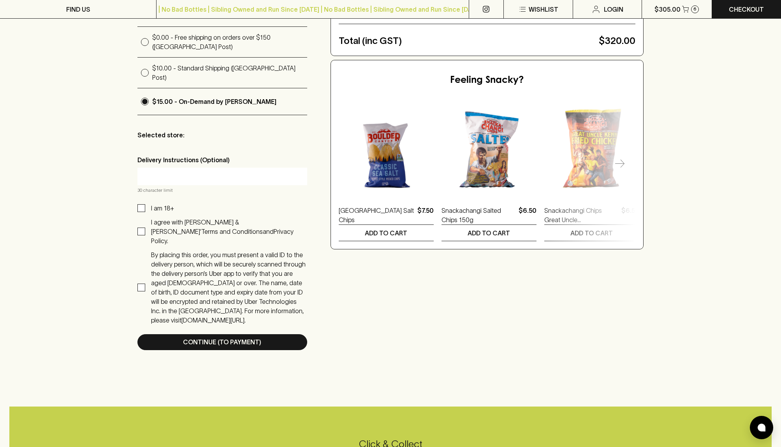
click at [141, 204] on input "I am 18+" at bounding box center [141, 208] width 8 height 8
checkbox input "true"
click at [141, 228] on input "I agree with [PERSON_NAME] & [PERSON_NAME]’ Terms and Conditions and Privacy Po…" at bounding box center [141, 232] width 8 height 8
checkbox input "true"
click at [143, 284] on input "By placing this order, you must present a valid ID to the delivery person, whic…" at bounding box center [141, 288] width 8 height 8
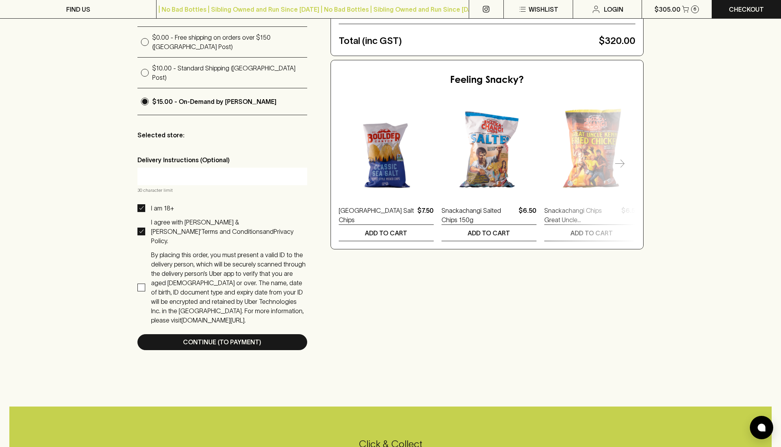
checkbox input "true"
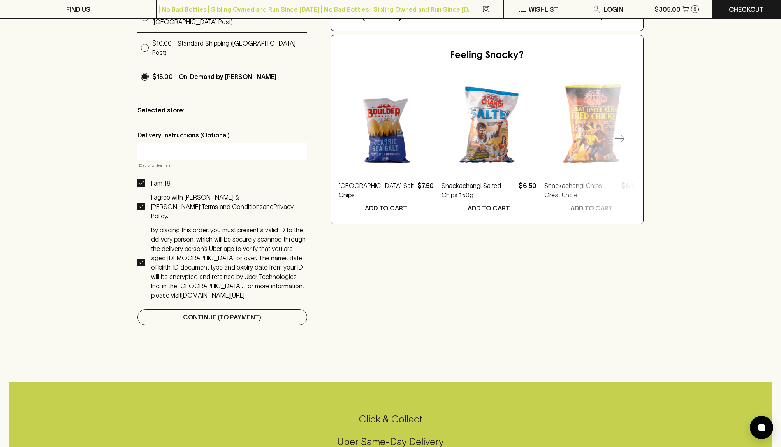
scroll to position [320, 0]
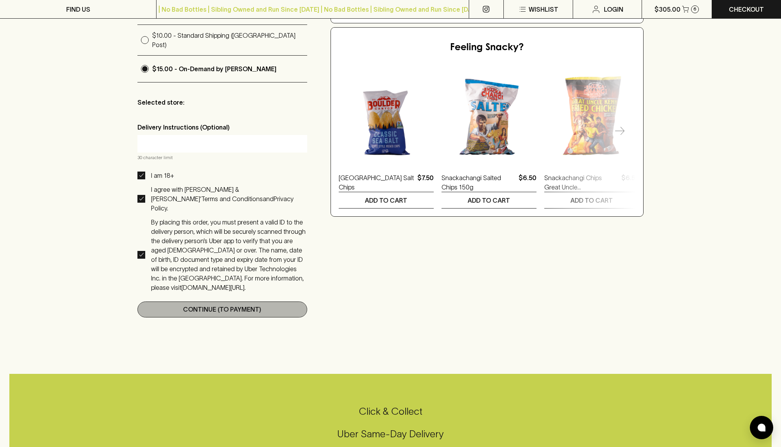
click at [203, 305] on p "Continue (To Payment)" at bounding box center [222, 309] width 78 height 9
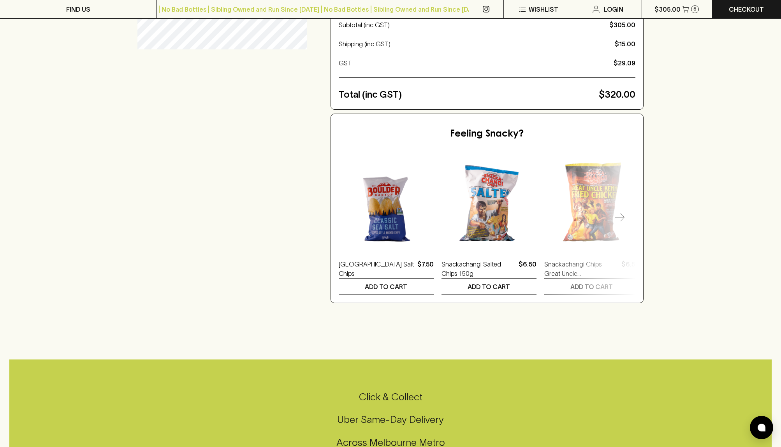
scroll to position [0, 0]
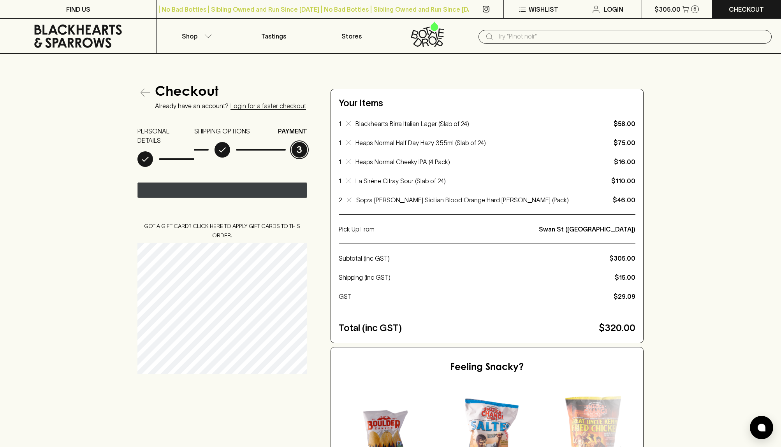
click at [239, 188] on icon "@import url(//[DOMAIN_NAME][URL]) ••••••" at bounding box center [230, 191] width 42 height 12
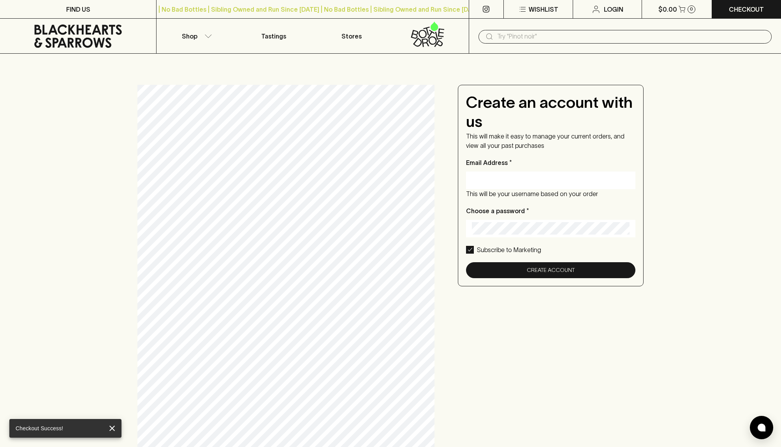
click at [70, 191] on div "Create an account with us This will make it easy to manage your current orders,…" at bounding box center [390, 321] width 781 height 535
